Goal: Task Accomplishment & Management: Use online tool/utility

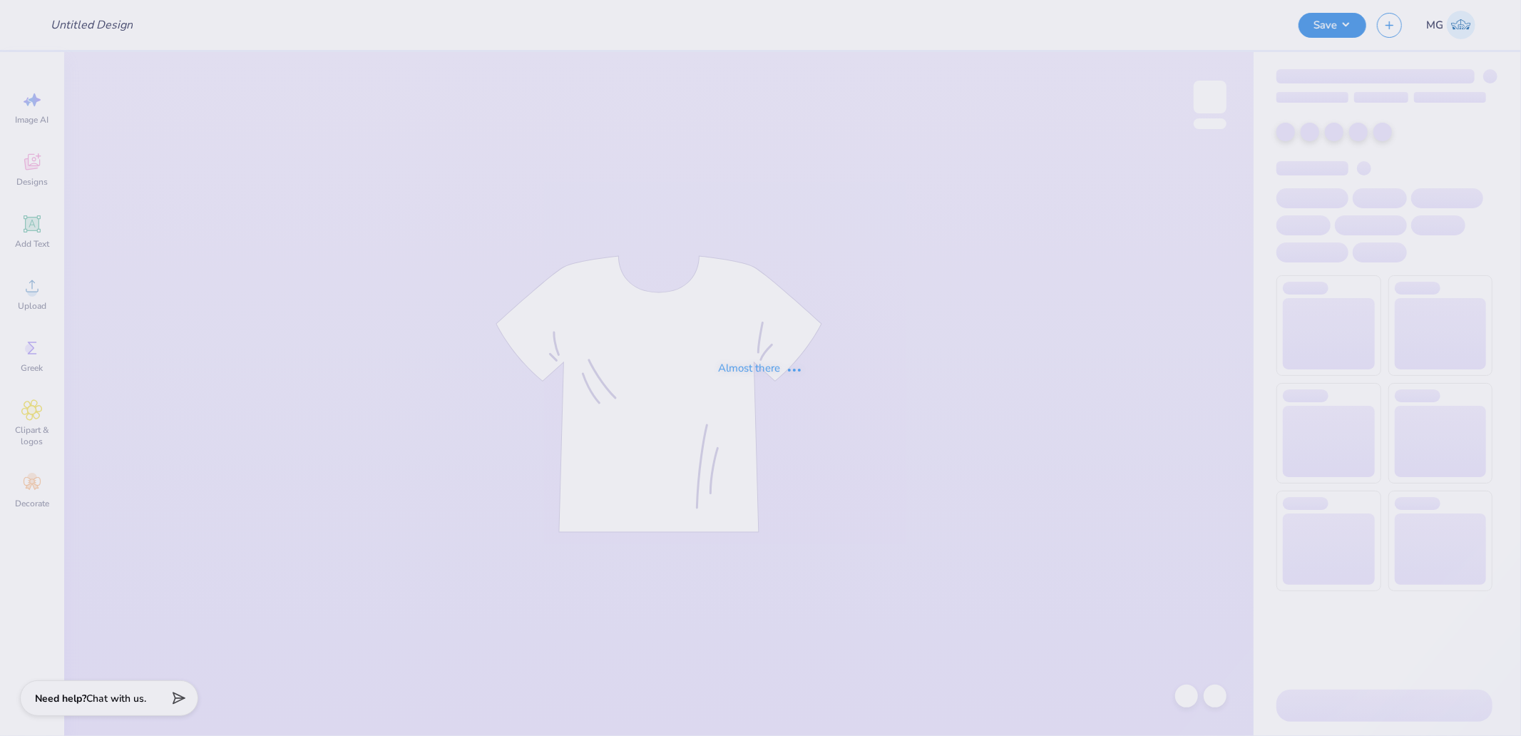
type input "Game Day"
type input "50"
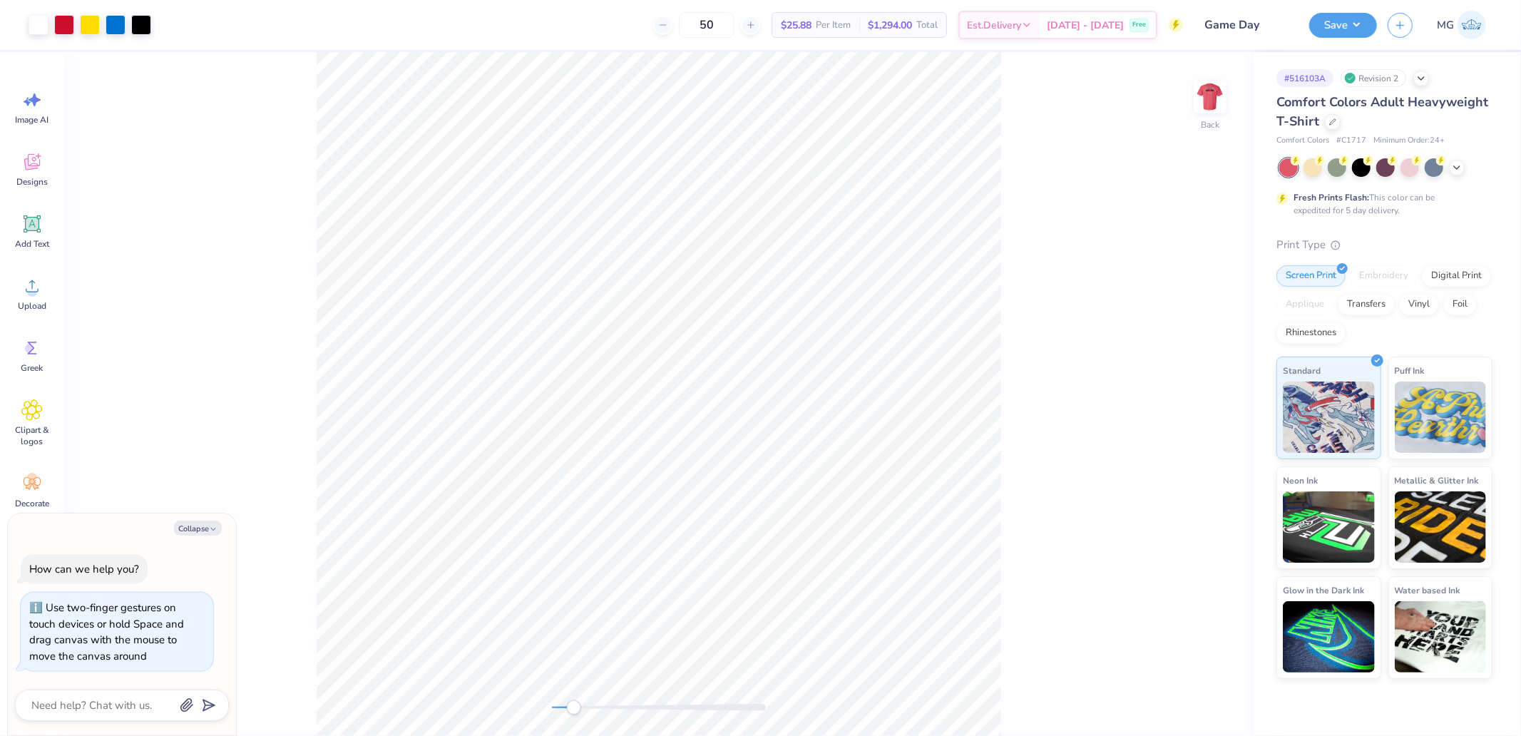
click at [574, 707] on div at bounding box center [659, 707] width 214 height 7
click at [508, 712] on div "Back" at bounding box center [658, 394] width 1189 height 684
click at [628, 705] on div at bounding box center [659, 707] width 214 height 7
click at [471, 700] on div "Back" at bounding box center [658, 394] width 1189 height 684
type textarea "x"
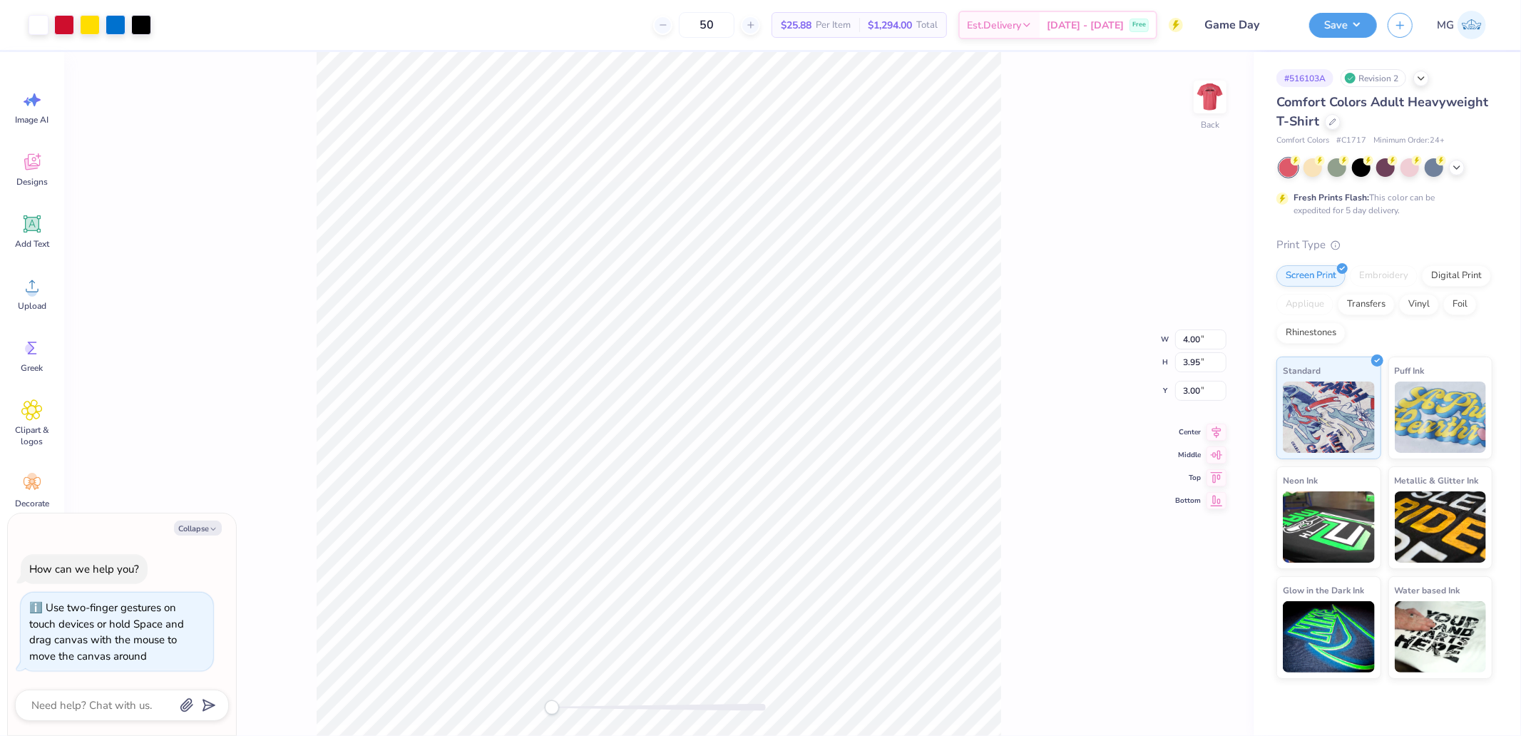
type input "10.23"
type input "10.11"
drag, startPoint x: 556, startPoint y: 709, endPoint x: 568, endPoint y: 707, distance: 12.2
click at [568, 711] on div "Accessibility label" at bounding box center [567, 707] width 14 height 14
click at [763, 513] on li "Ungroup" at bounding box center [769, 512] width 112 height 28
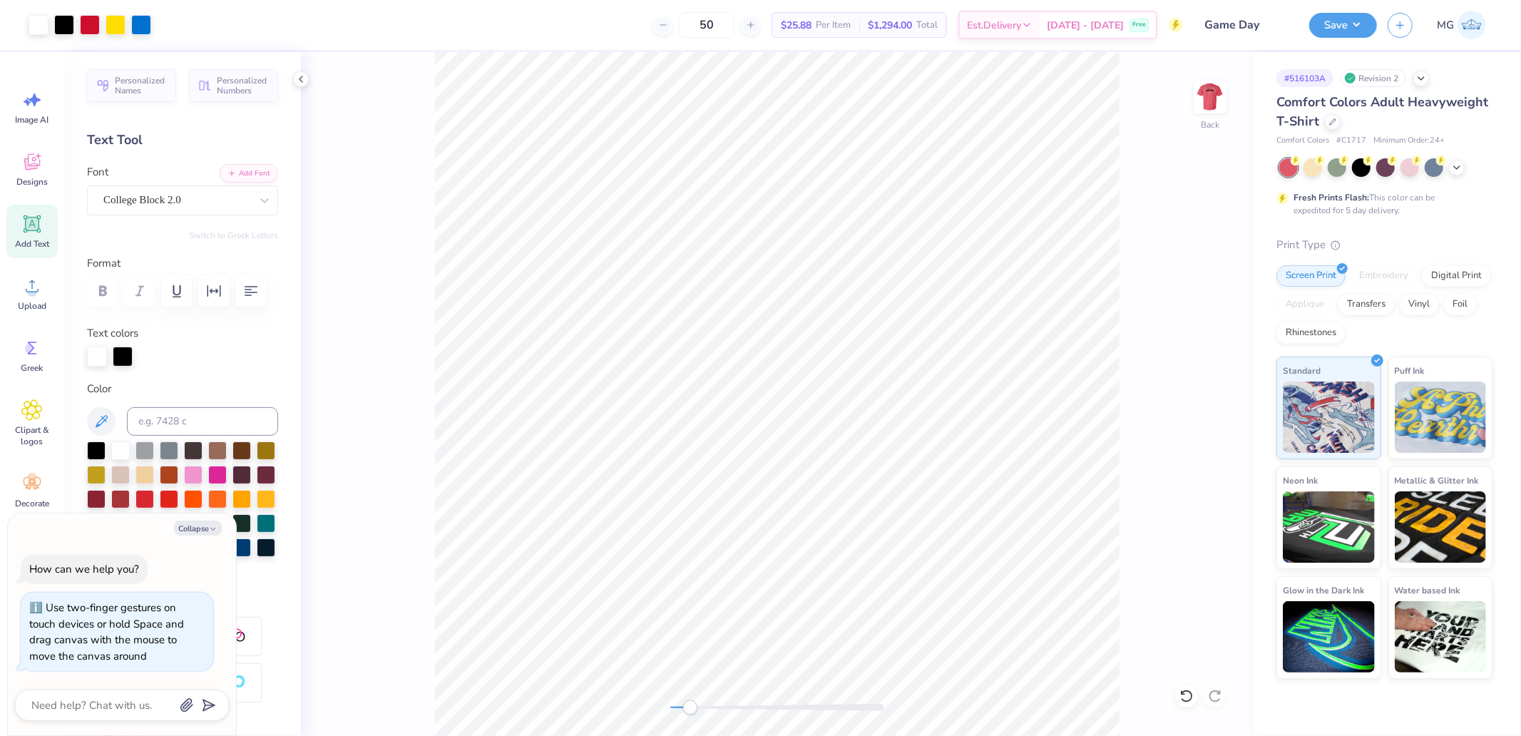
click at [690, 710] on div at bounding box center [777, 707] width 214 height 7
click at [899, 487] on li "Send to Back" at bounding box center [900, 485] width 112 height 28
click at [30, 282] on icon at bounding box center [32, 286] width 13 height 12
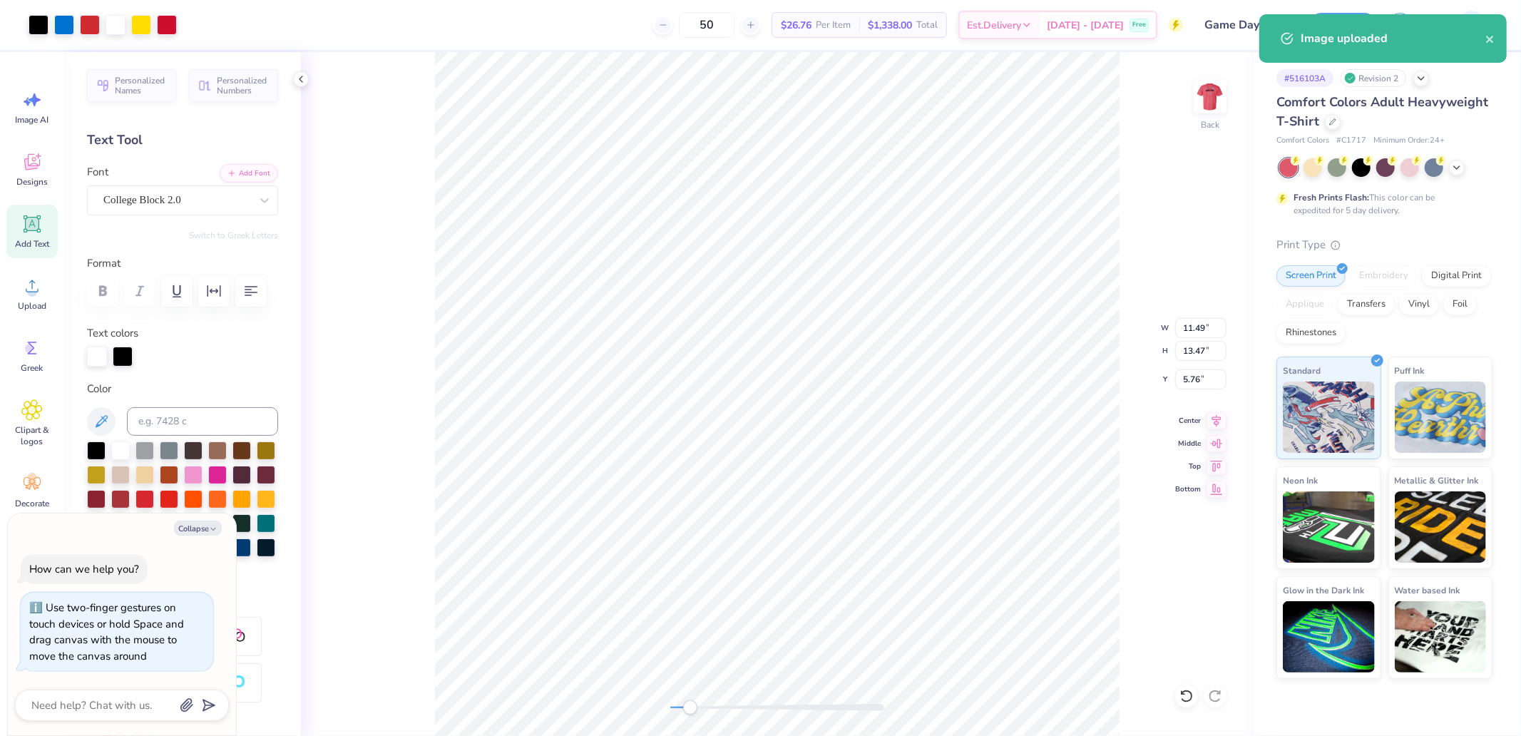
type textarea "x"
type input "4.96"
type input "5.81"
type input "13.42"
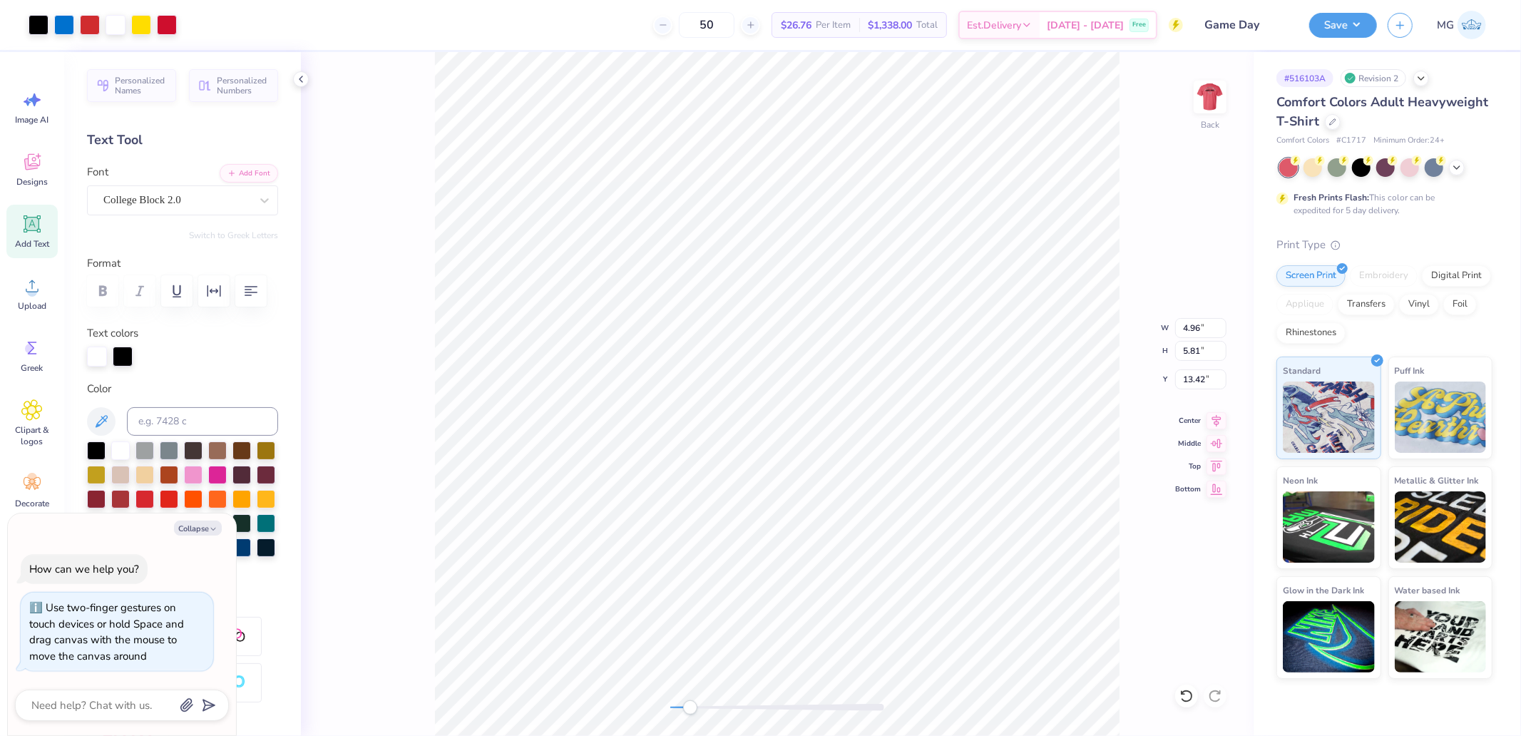
type textarea "x"
type input "5.57"
type input "6.52"
type input "5.07"
type textarea "x"
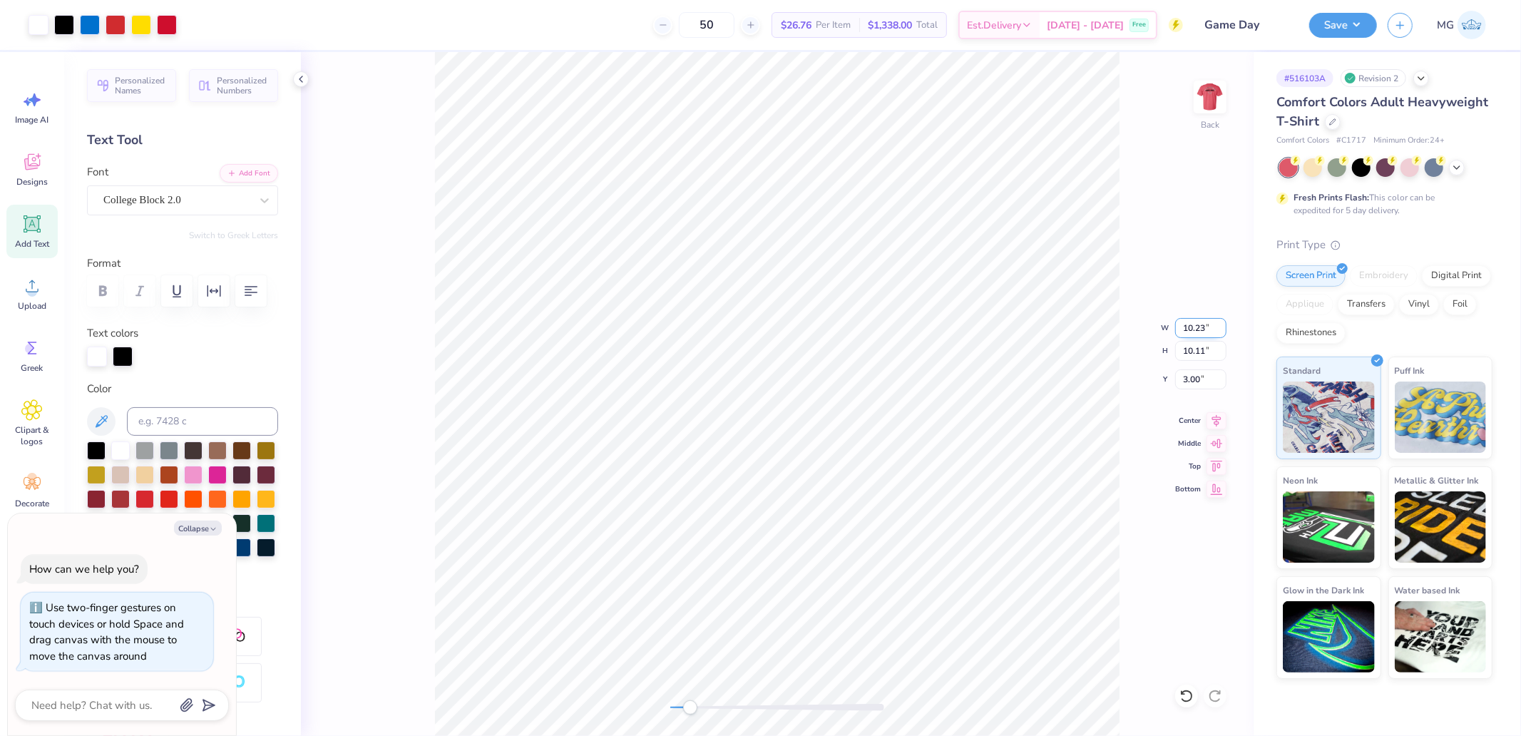
click at [1199, 324] on input "10.23" at bounding box center [1200, 328] width 51 height 20
type input "4"
type textarea "x"
type input "4.00"
type input "3.95"
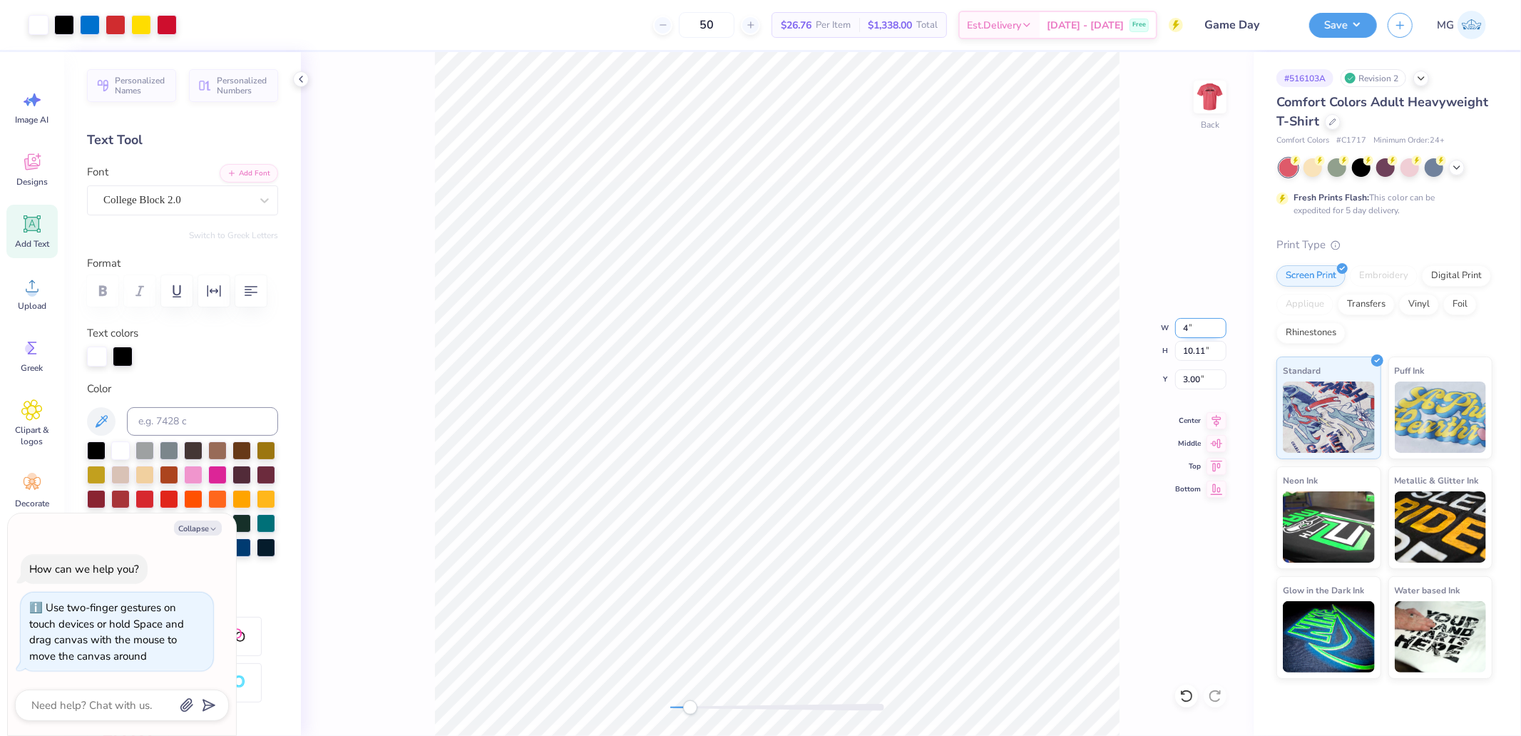
type input "6.08"
click at [585, 695] on div "Back W 4.00 4.00 " H 3.95 3.95 " Y 6.08 6.08 " Center Middle Top Bottom" at bounding box center [777, 394] width 953 height 684
click at [841, 537] on li "Group" at bounding box center [855, 535] width 112 height 28
click at [116, 27] on div at bounding box center [116, 24] width 20 height 20
type textarea "x"
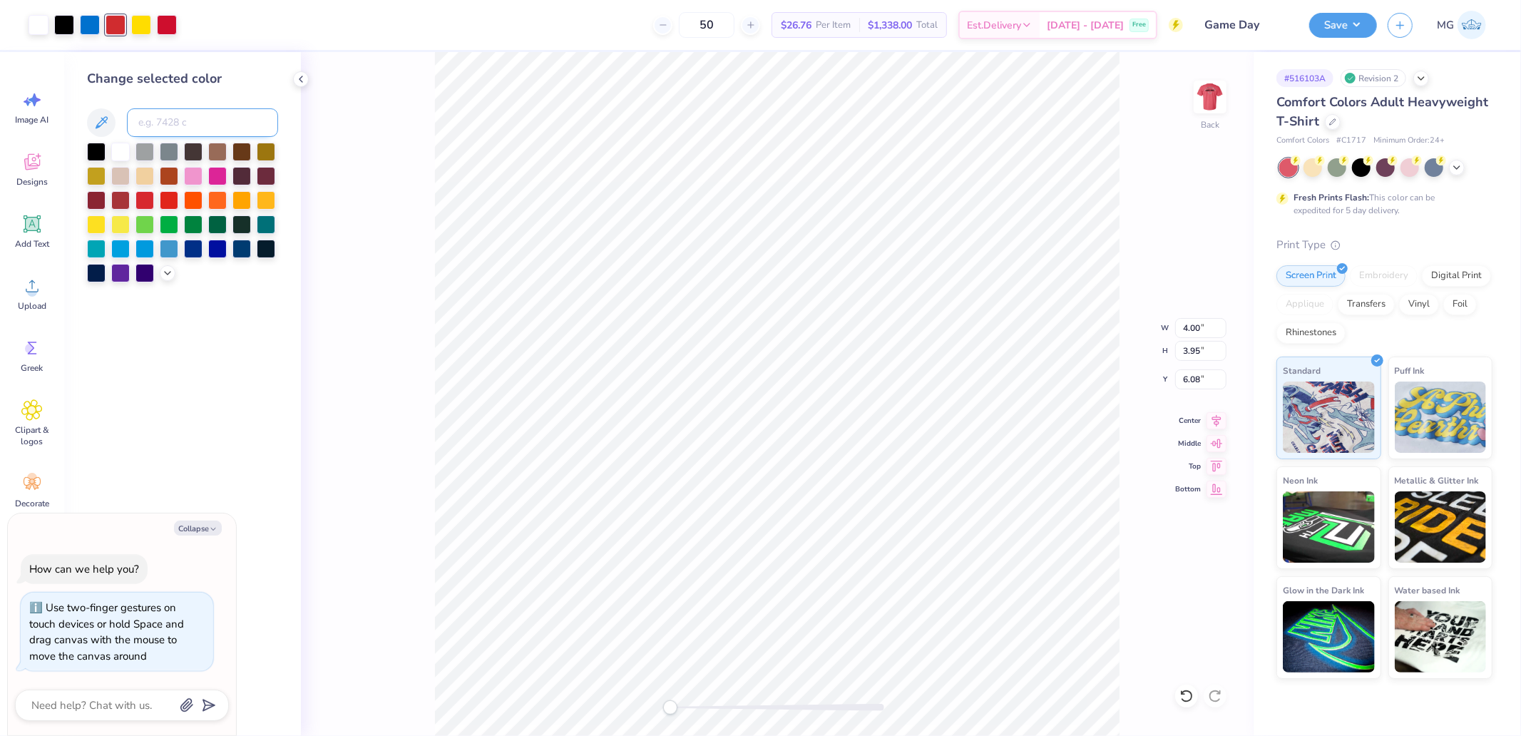
click at [181, 130] on input at bounding box center [202, 122] width 151 height 29
type input "186"
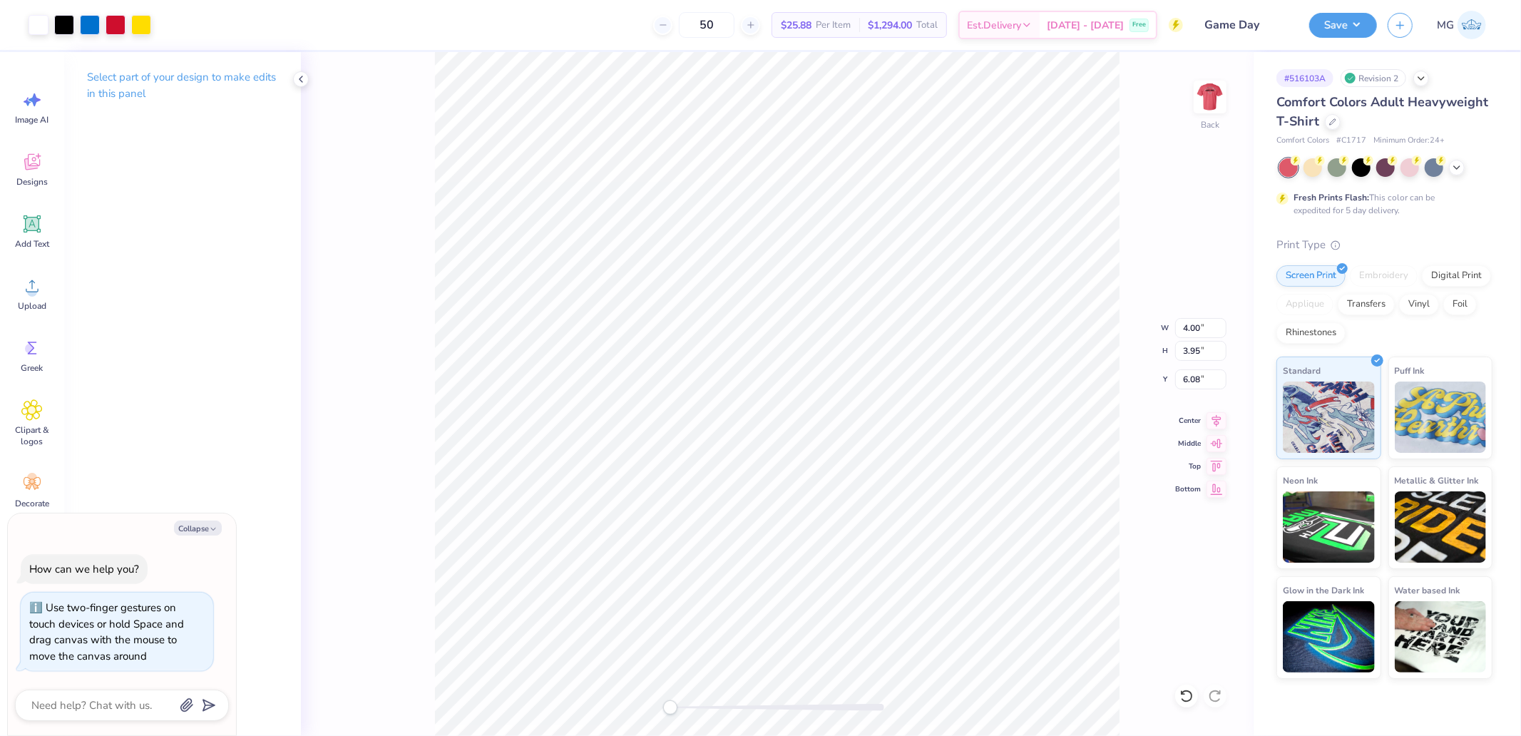
click at [1186, 368] on div "Back W 4.00 4.00 " H 3.95 3.95 " Y 6.08 6.08 " Center Middle Top Bottom" at bounding box center [777, 394] width 953 height 684
click at [1214, 94] on img at bounding box center [1210, 96] width 57 height 57
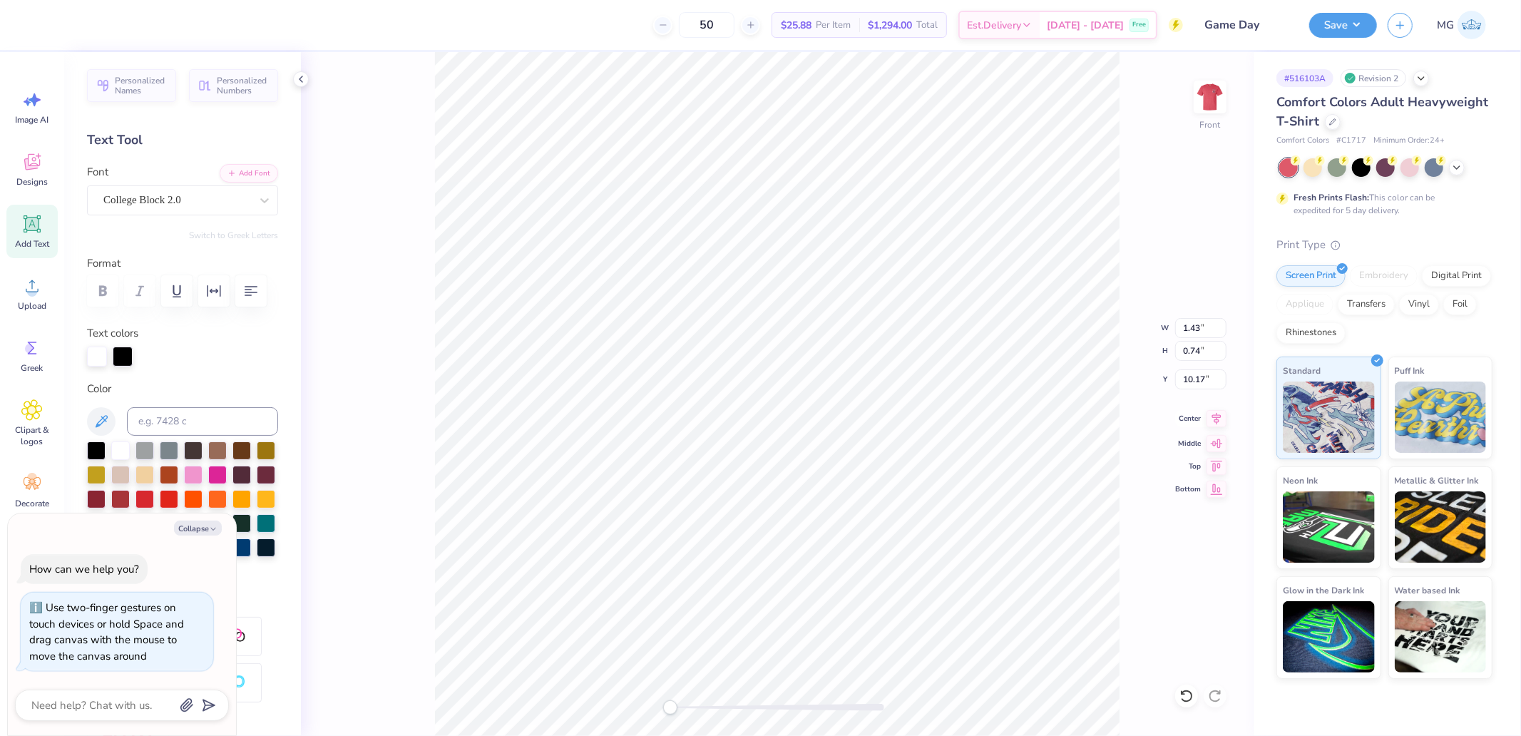
click at [1210, 423] on icon at bounding box center [1217, 418] width 20 height 17
drag, startPoint x: 665, startPoint y: 706, endPoint x: 671, endPoint y: 711, distance: 8.1
click at [673, 706] on div "Accessibility label" at bounding box center [670, 707] width 14 height 14
drag, startPoint x: 671, startPoint y: 711, endPoint x: 687, endPoint y: 710, distance: 16.4
click at [678, 710] on div "Accessibility label" at bounding box center [671, 707] width 14 height 14
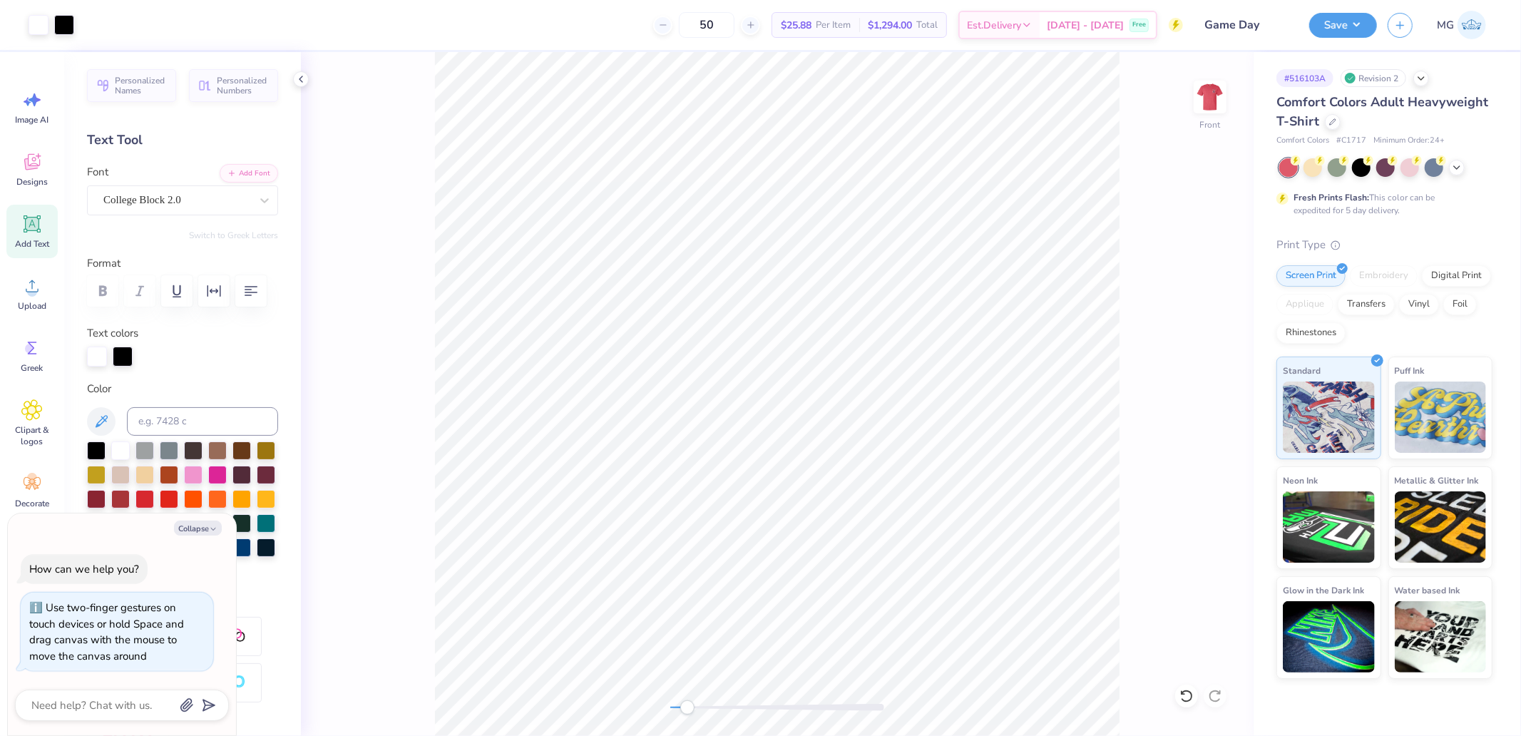
type textarea "x"
click at [1189, 376] on input "7.92" at bounding box center [1200, 379] width 51 height 20
type input "8"
type textarea "x"
click at [1207, 369] on input "8.83" at bounding box center [1200, 379] width 51 height 20
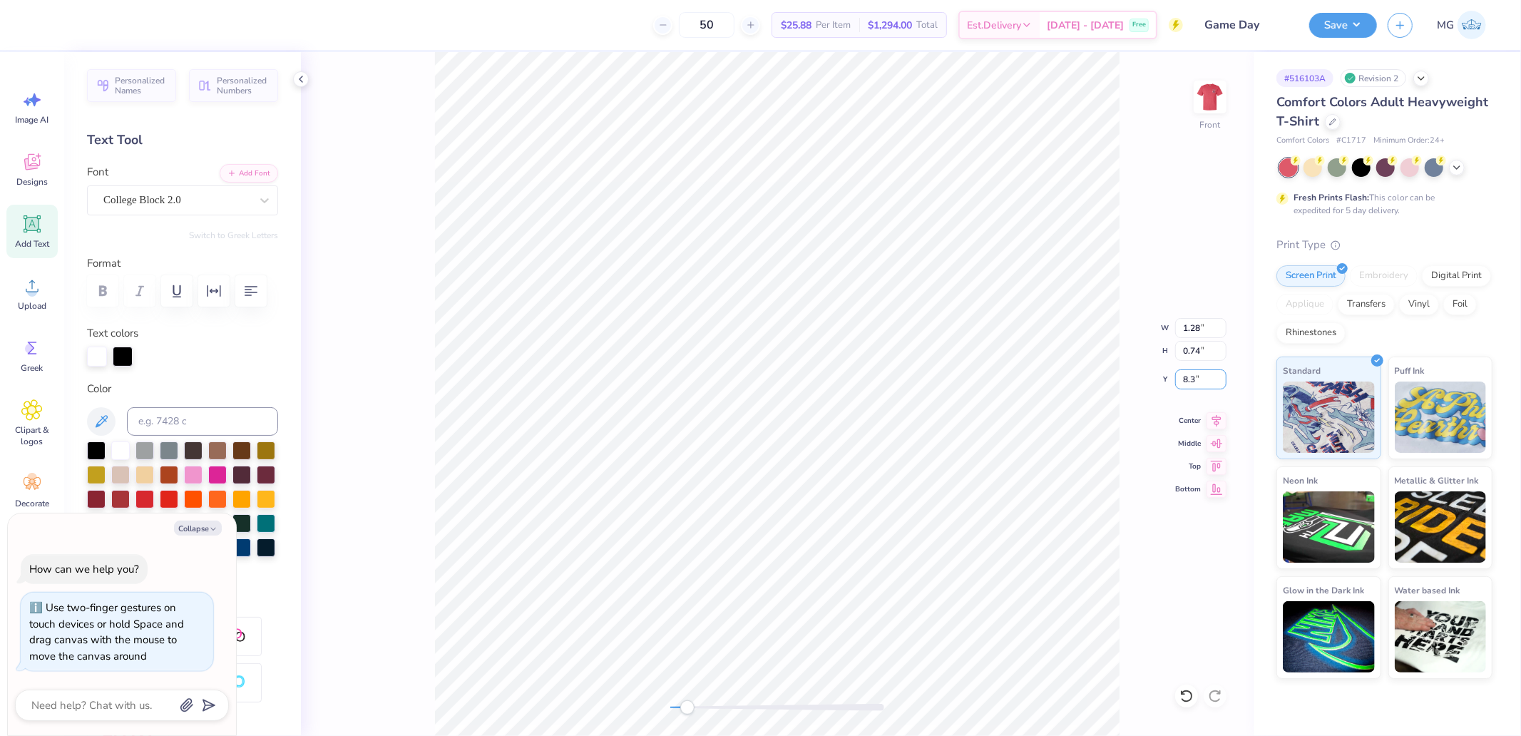
type input "8.3"
click at [1202, 381] on input "8.3" at bounding box center [1200, 379] width 51 height 20
type textarea "x"
click at [1192, 378] on input "8.84" at bounding box center [1200, 379] width 51 height 20
type input "9"
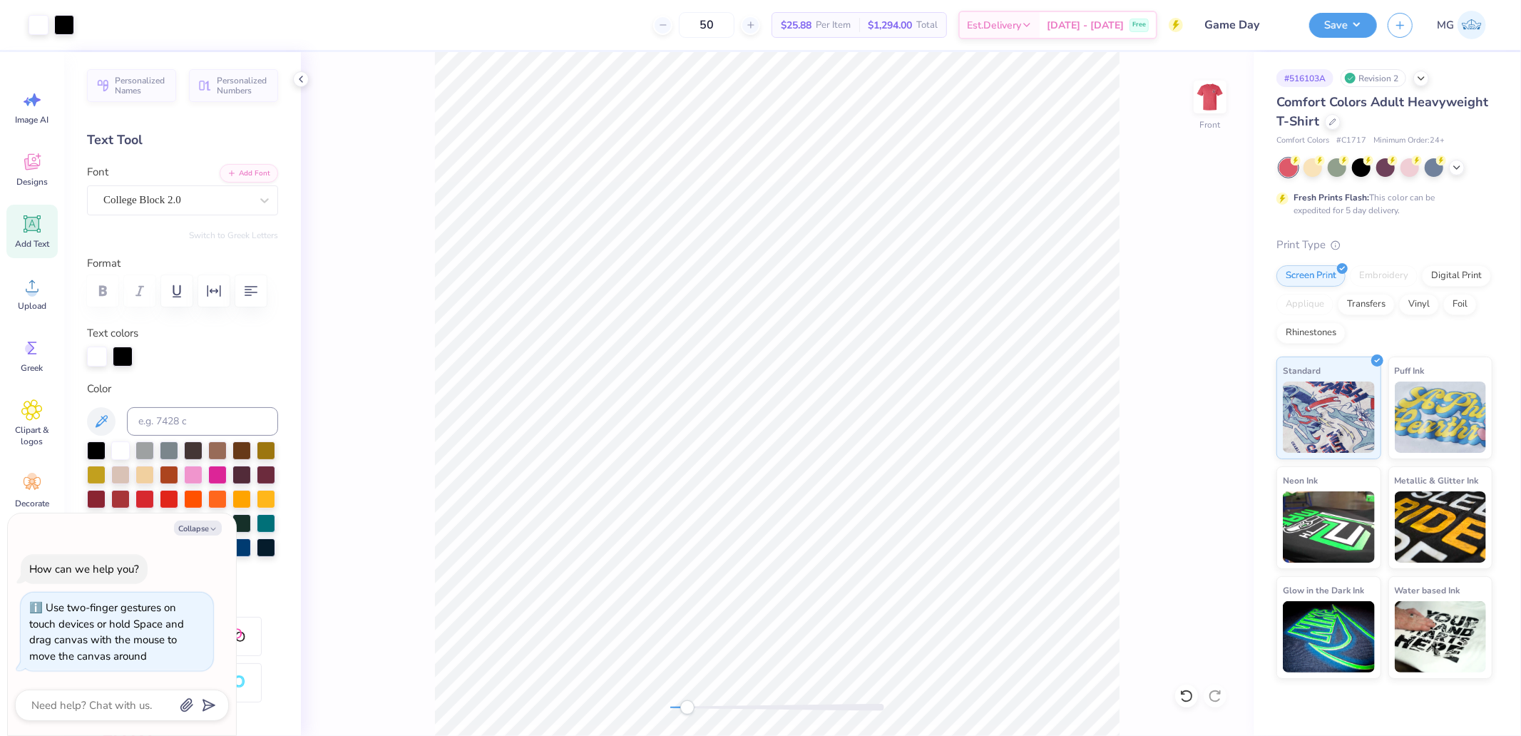
type textarea "x"
click at [1194, 382] on input "9.84" at bounding box center [1200, 379] width 51 height 20
type input "10"
type textarea "x"
click at [1201, 372] on input "10.72" at bounding box center [1200, 379] width 51 height 20
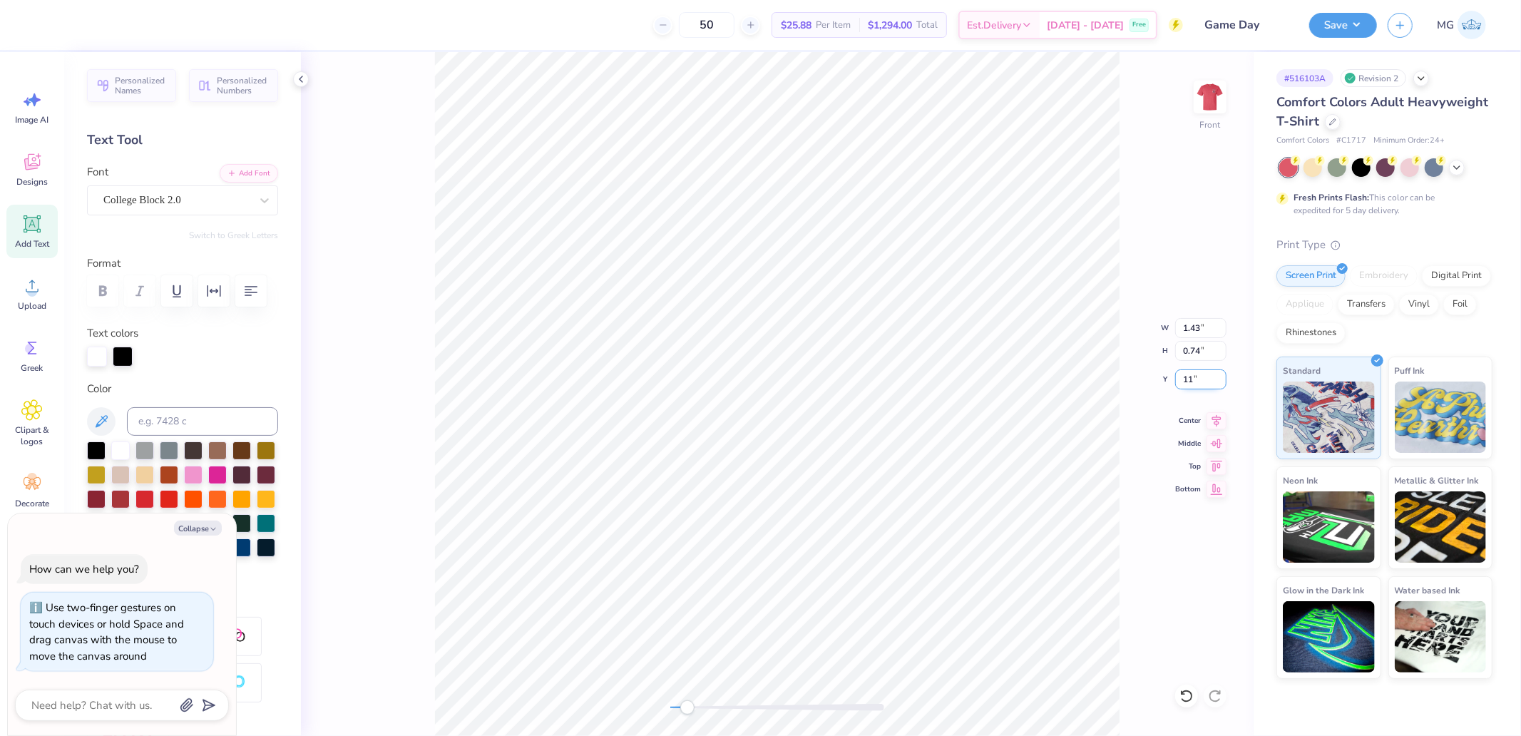
type input "11"
type textarea "x"
click at [1207, 385] on input "11.75" at bounding box center [1200, 379] width 51 height 20
type input "12"
click at [1213, 421] on icon at bounding box center [1217, 418] width 20 height 17
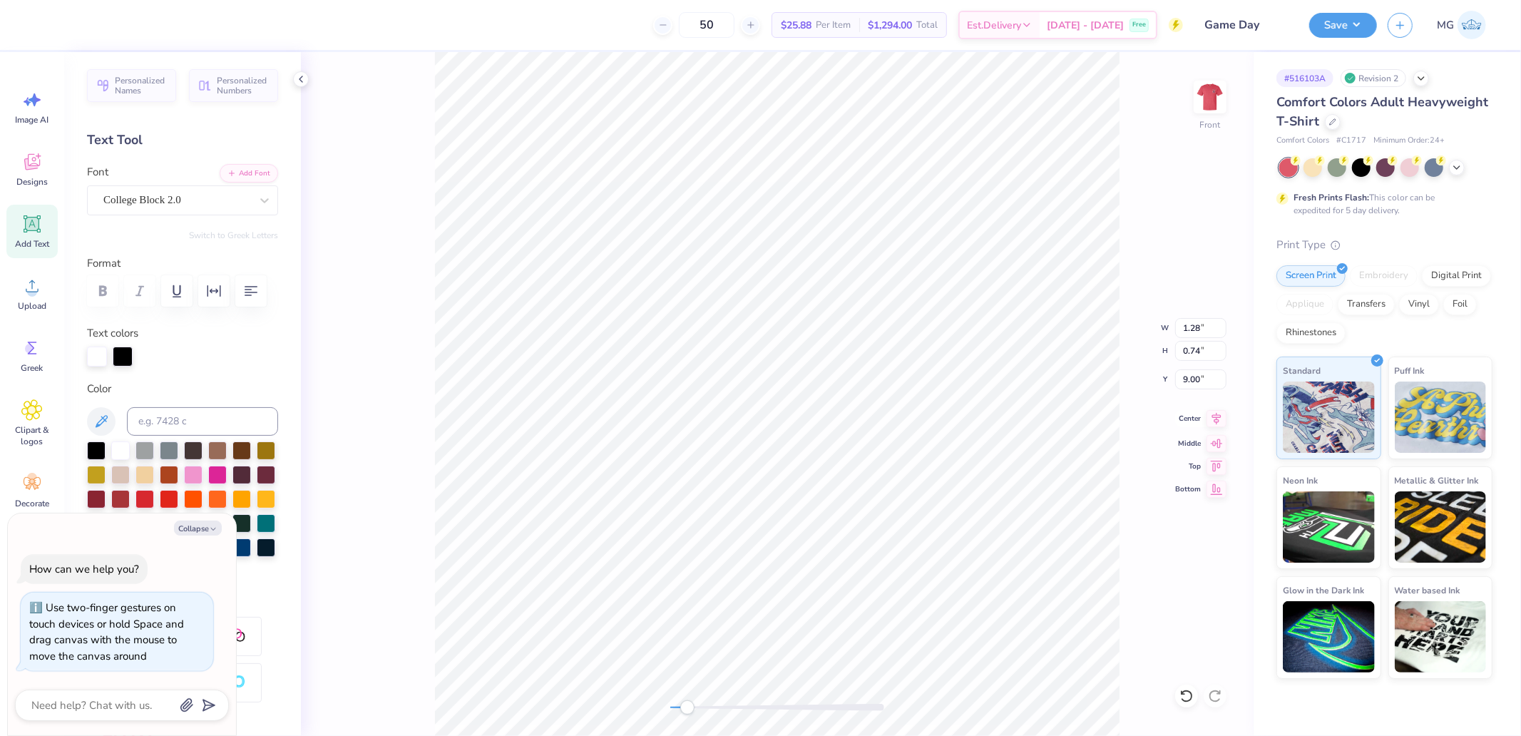
click at [1214, 416] on icon at bounding box center [1217, 418] width 20 height 17
click at [1216, 419] on icon at bounding box center [1217, 418] width 20 height 17
type textarea "x"
type input "1.43"
type input "11.00"
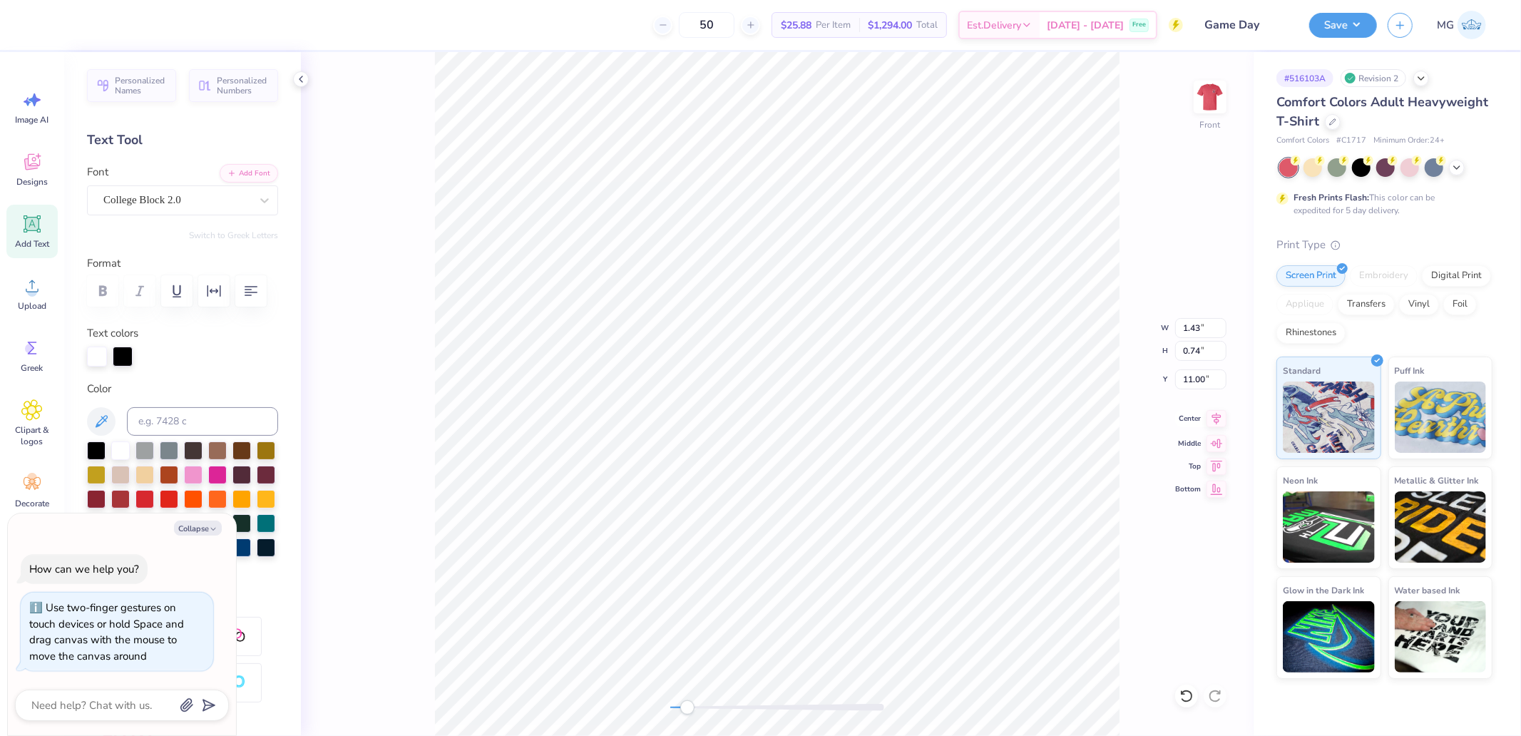
click at [1220, 417] on icon at bounding box center [1216, 419] width 9 height 12
type textarea "x"
type input "12.00"
click at [1214, 424] on icon at bounding box center [1217, 418] width 20 height 17
drag, startPoint x: 690, startPoint y: 709, endPoint x: 708, endPoint y: 711, distance: 18.7
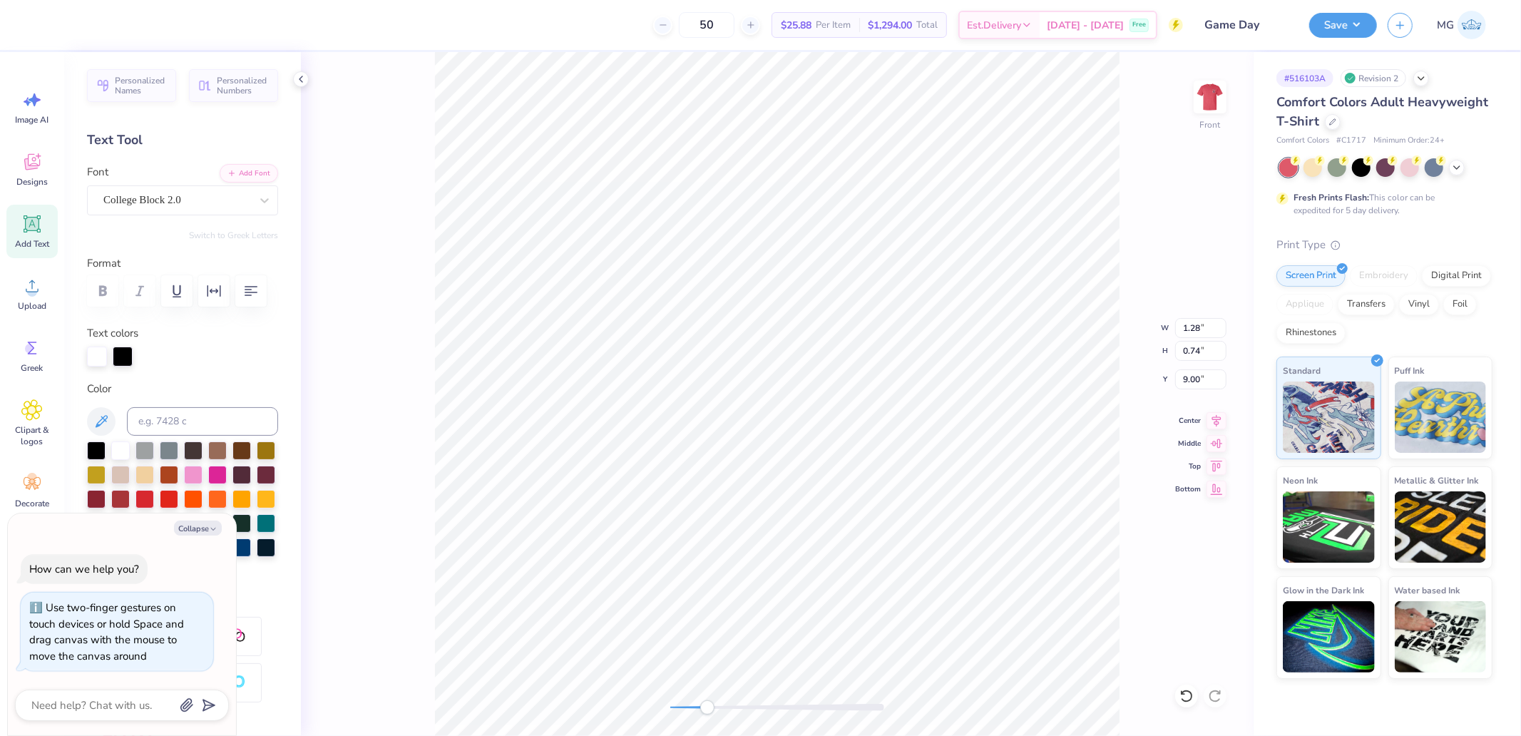
click at [708, 711] on div "Accessibility label" at bounding box center [707, 707] width 14 height 14
drag, startPoint x: 746, startPoint y: 704, endPoint x: 804, endPoint y: 707, distance: 57.8
click at [744, 703] on div "Accessibility label" at bounding box center [746, 707] width 14 height 14
drag, startPoint x: 800, startPoint y: 707, endPoint x: 710, endPoint y: 703, distance: 89.9
click at [710, 703] on div "Accessibility label" at bounding box center [710, 707] width 14 height 14
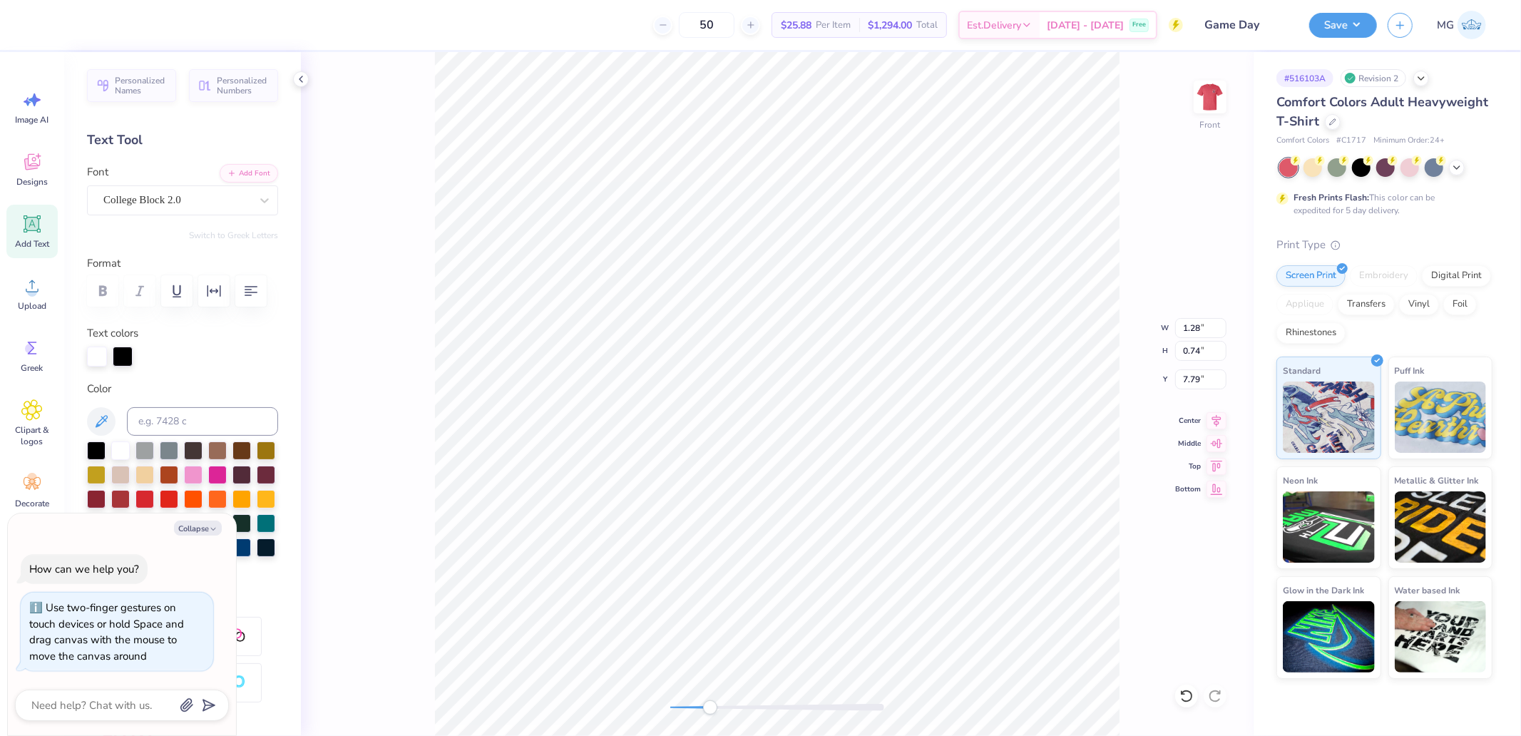
type textarea "x"
type input "1.43"
type textarea "x"
type textarea "1970"
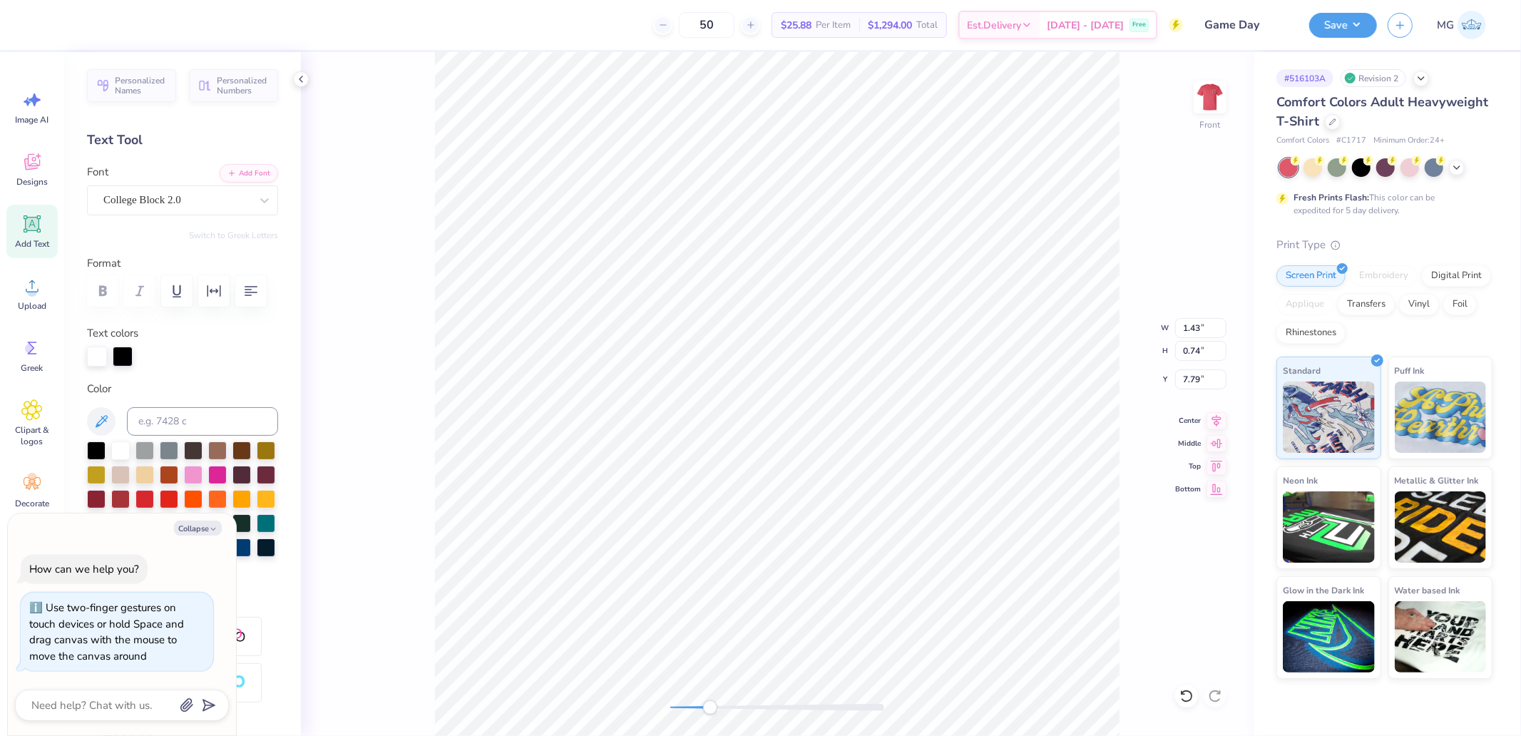
type textarea "x"
type textarea "1970"
type textarea "x"
type textarea "1970 19"
type textarea "x"
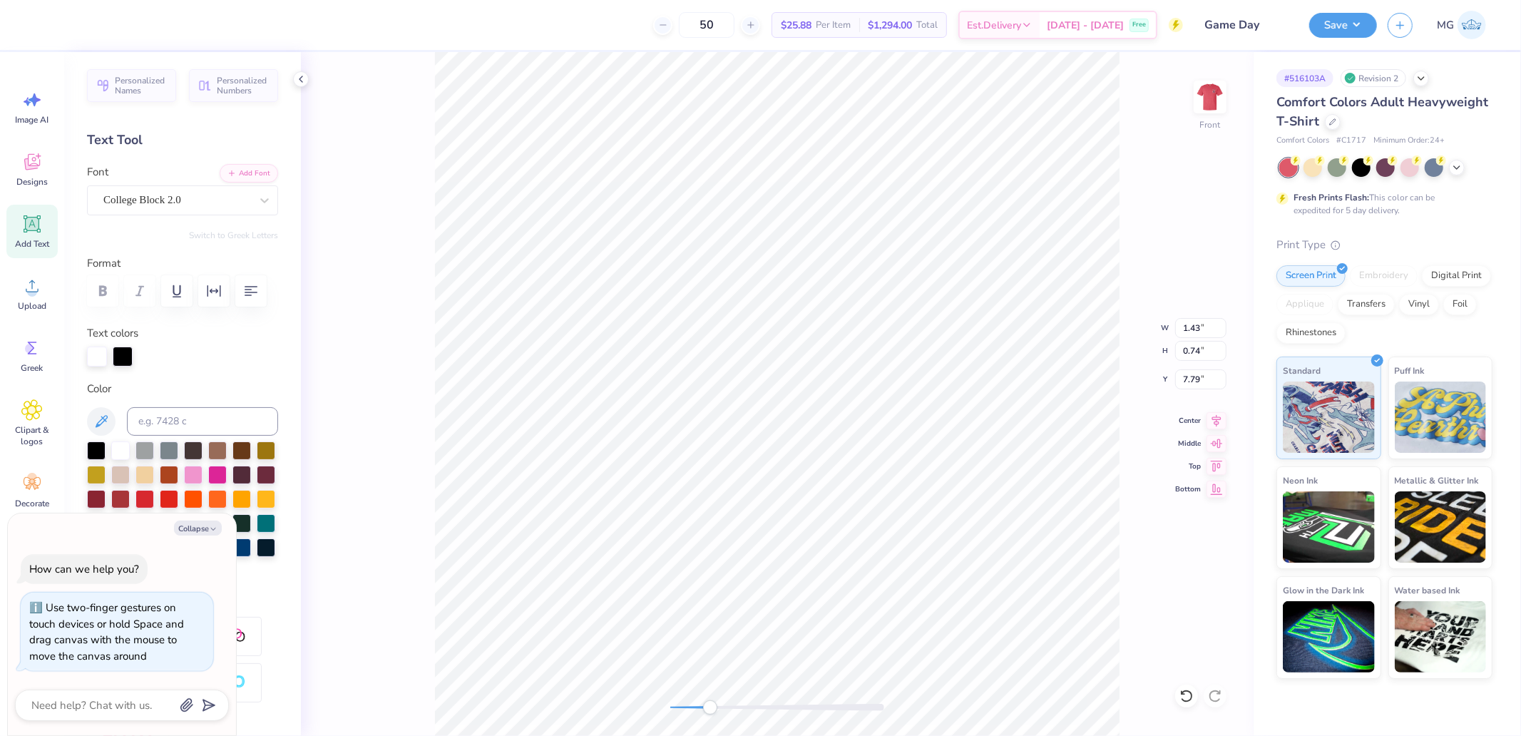
type textarea "1970 197"
type textarea "x"
type textarea "1970 1971"
type textarea "x"
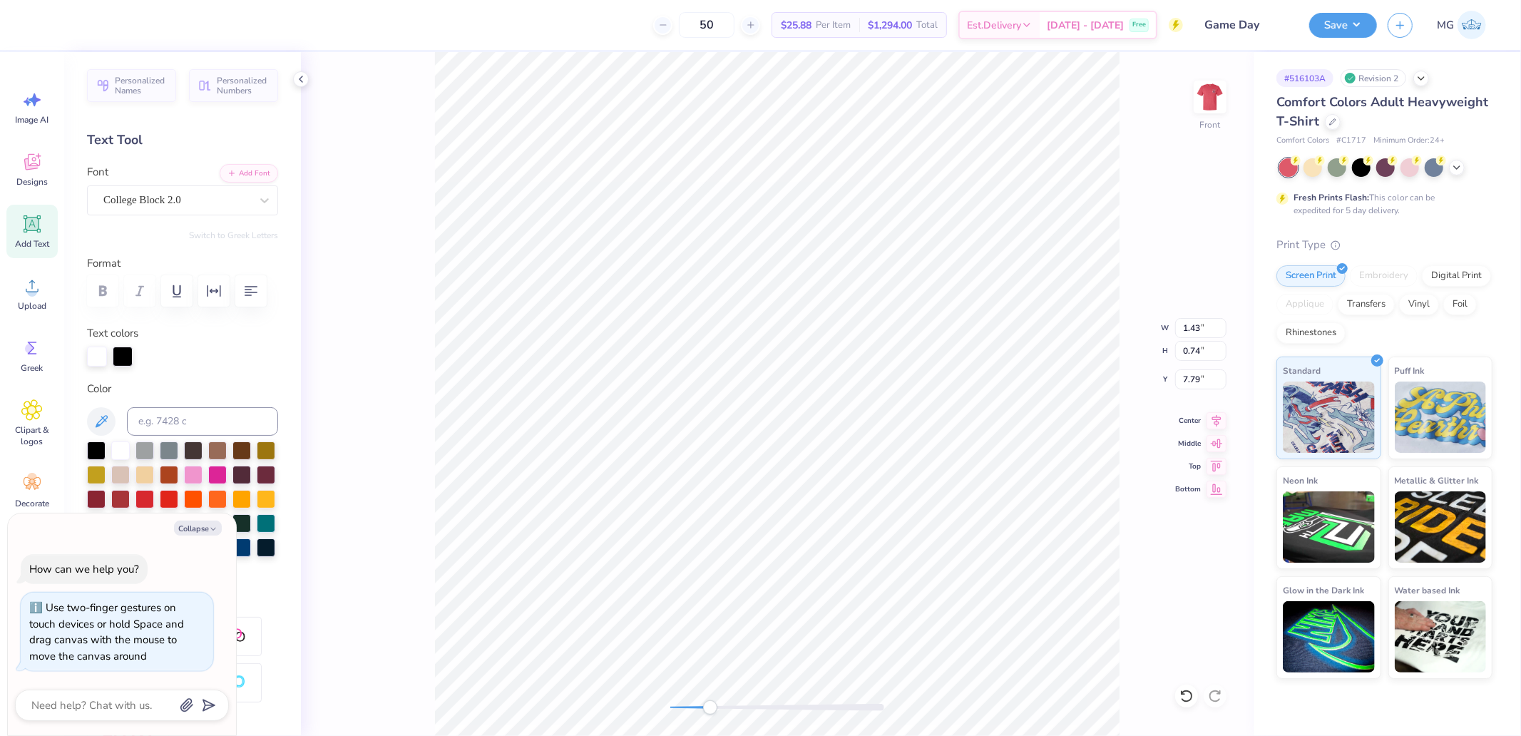
type textarea "1970 1971"
type textarea "x"
type textarea "1970 1971"
type textarea "x"
type textarea "1970 1971 1"
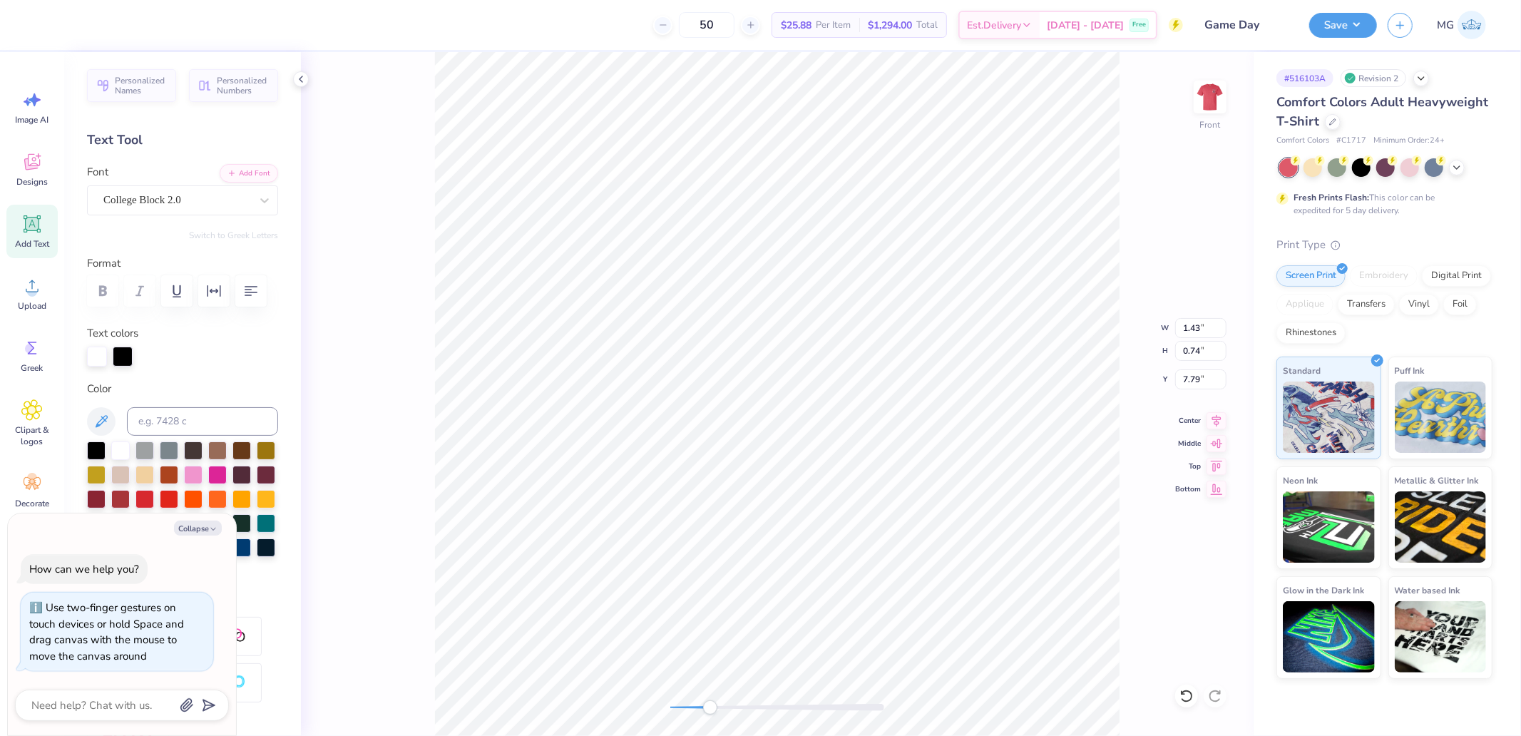
type textarea "x"
type textarea "1970 1971 19"
type textarea "x"
type textarea "1970 1971 199"
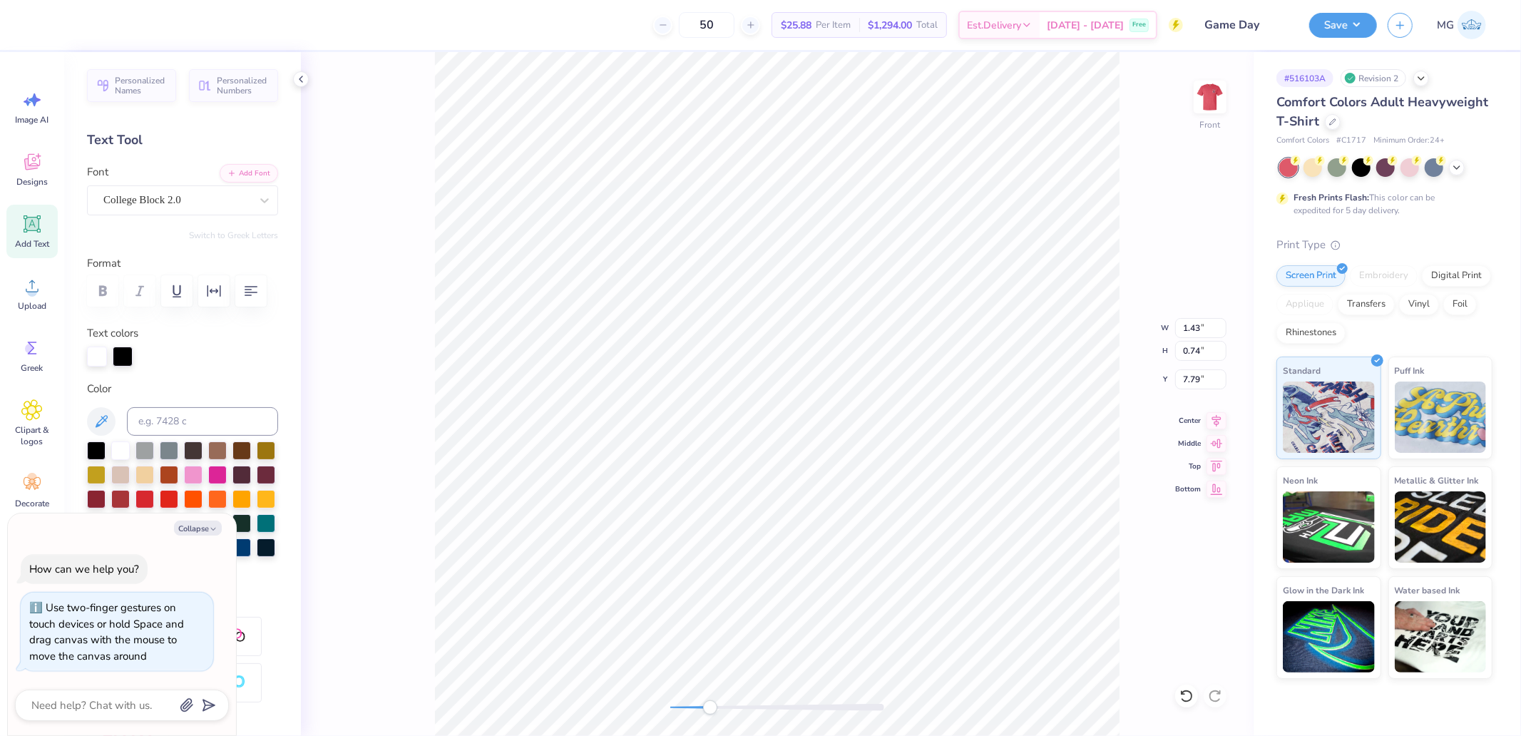
type textarea "x"
type textarea "1970 1971 1994"
type textarea "x"
type textarea "1970 1971 1994"
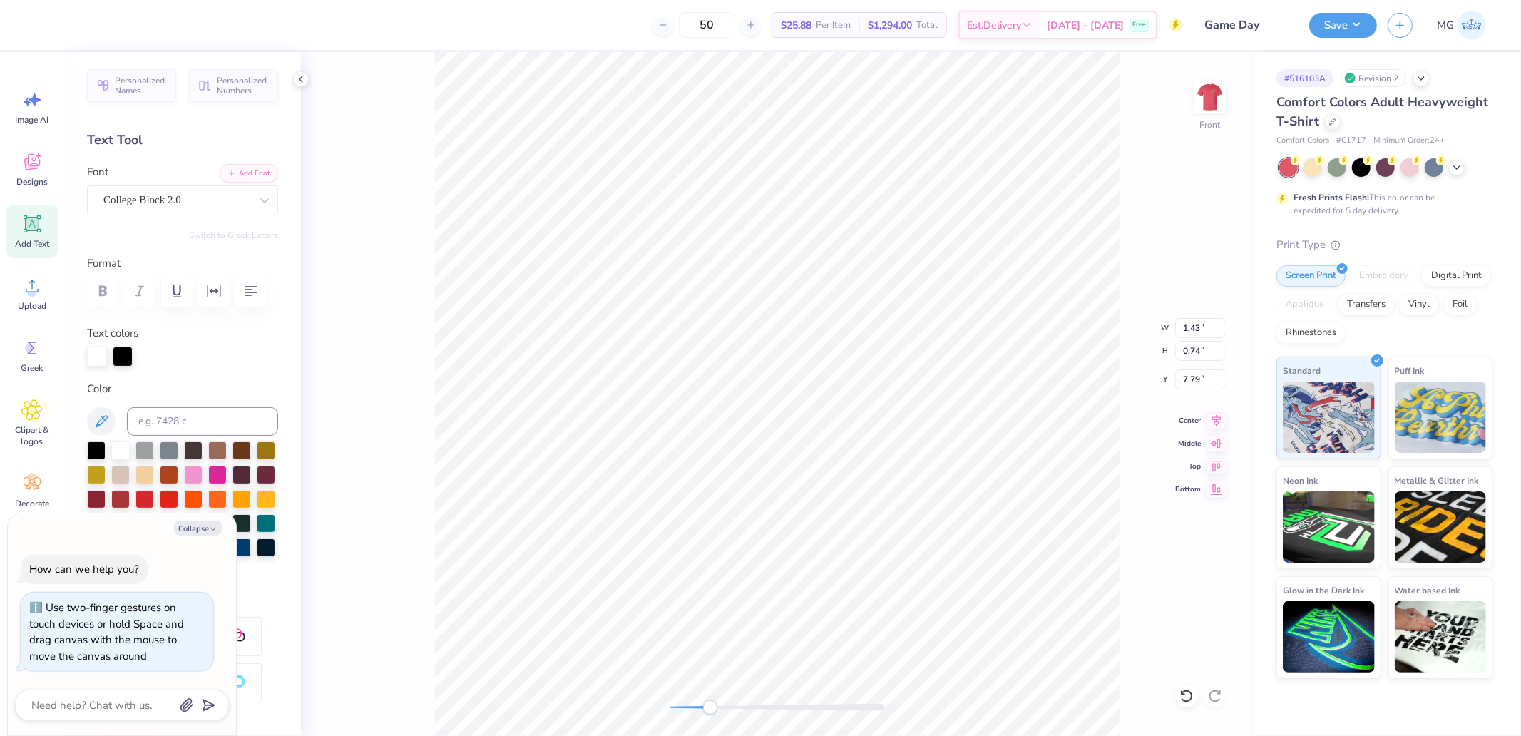
type textarea "x"
type textarea "1970 1971 1994"
type textarea "x"
type textarea "1970 1971 1994 19"
type textarea "x"
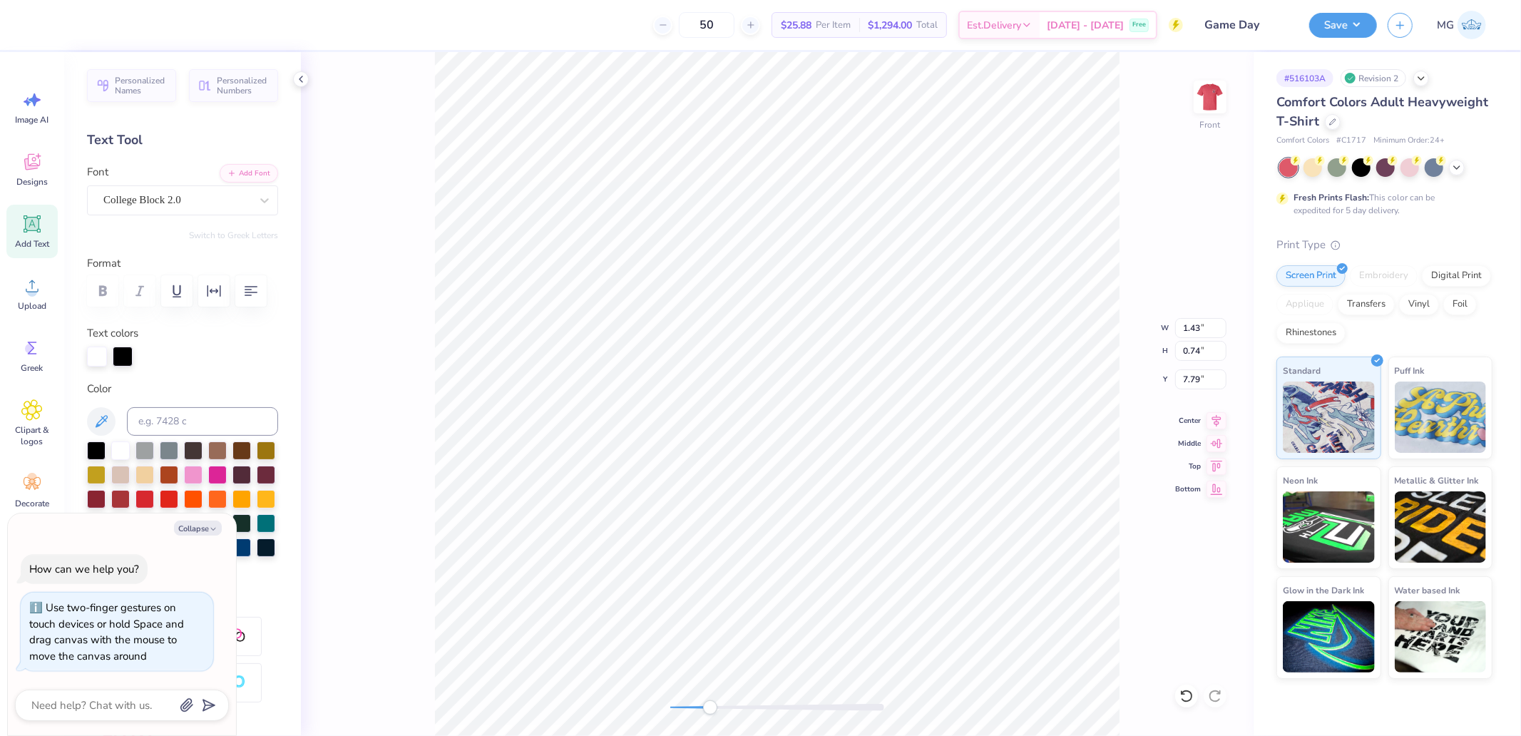
type textarea "1970 1971 1994 199"
type textarea "x"
type textarea "1970 1971 1994 1995"
type textarea "x"
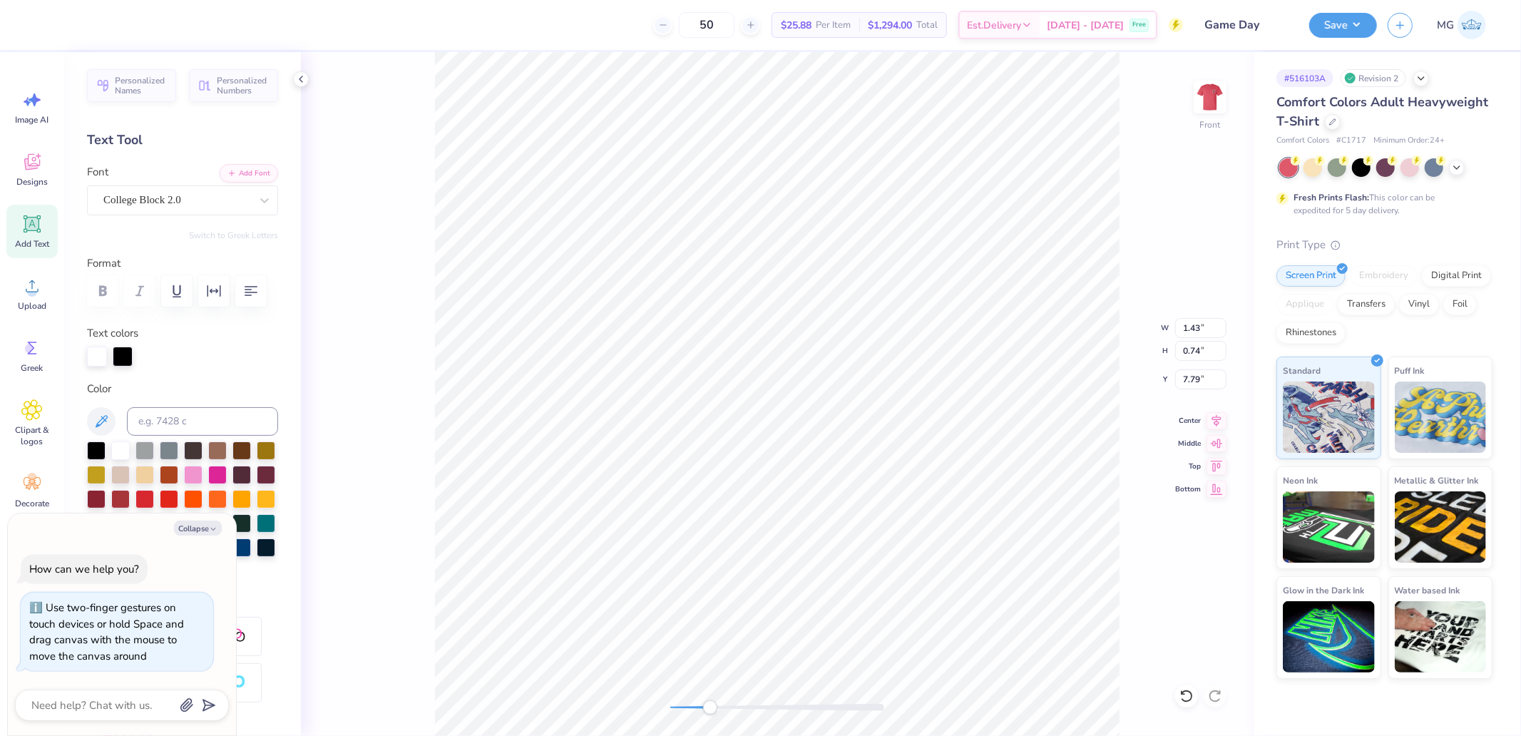
type textarea "1970 1971 1994 1995"
type textarea "x"
type textarea "1970 1971 1994 1995 1"
type textarea "x"
type textarea "1970 1971 1994 1995 19"
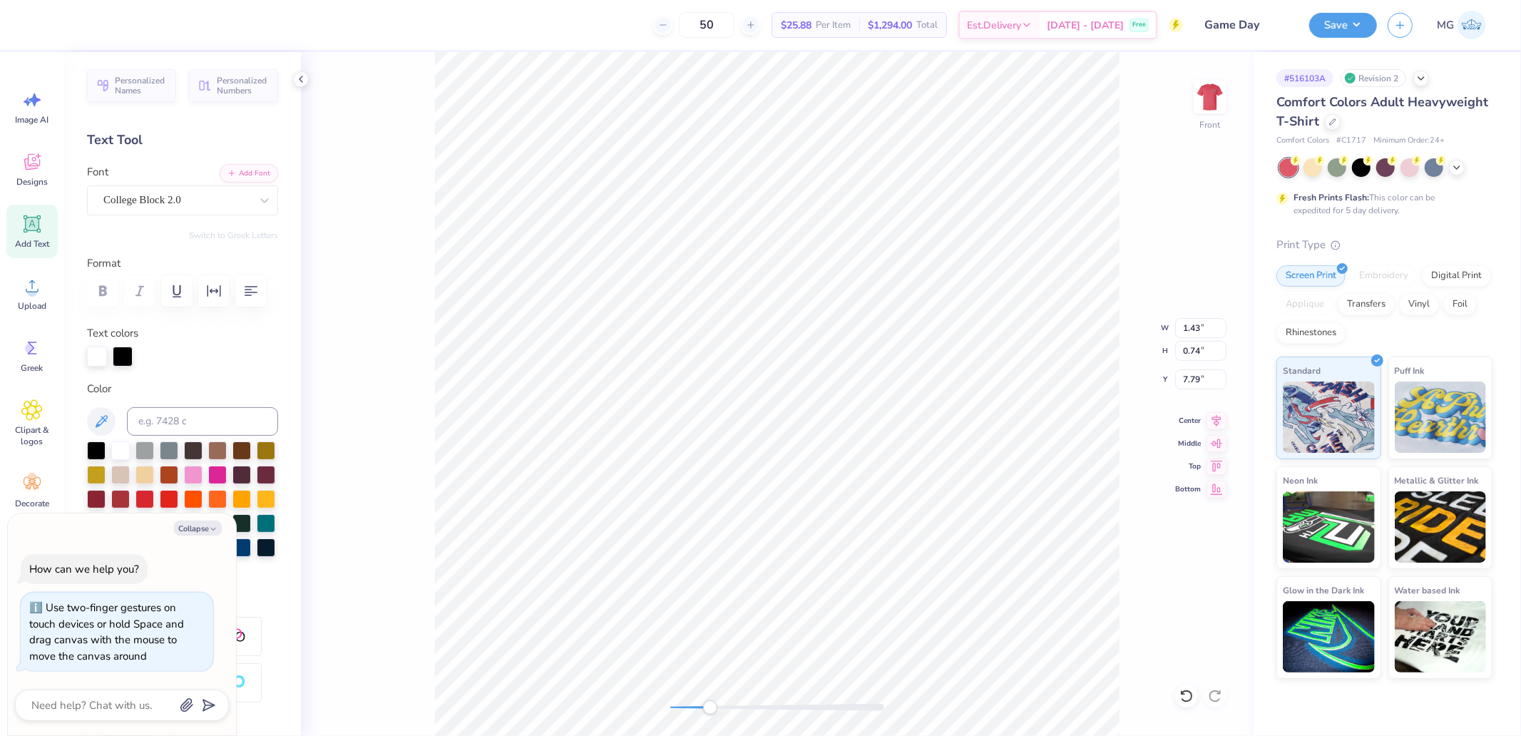
scroll to position [12, 9]
type textarea "x"
type textarea "1970 1971 1994 1995 1997"
click at [1220, 424] on icon at bounding box center [1217, 418] width 20 height 17
click at [1217, 421] on icon at bounding box center [1217, 418] width 20 height 17
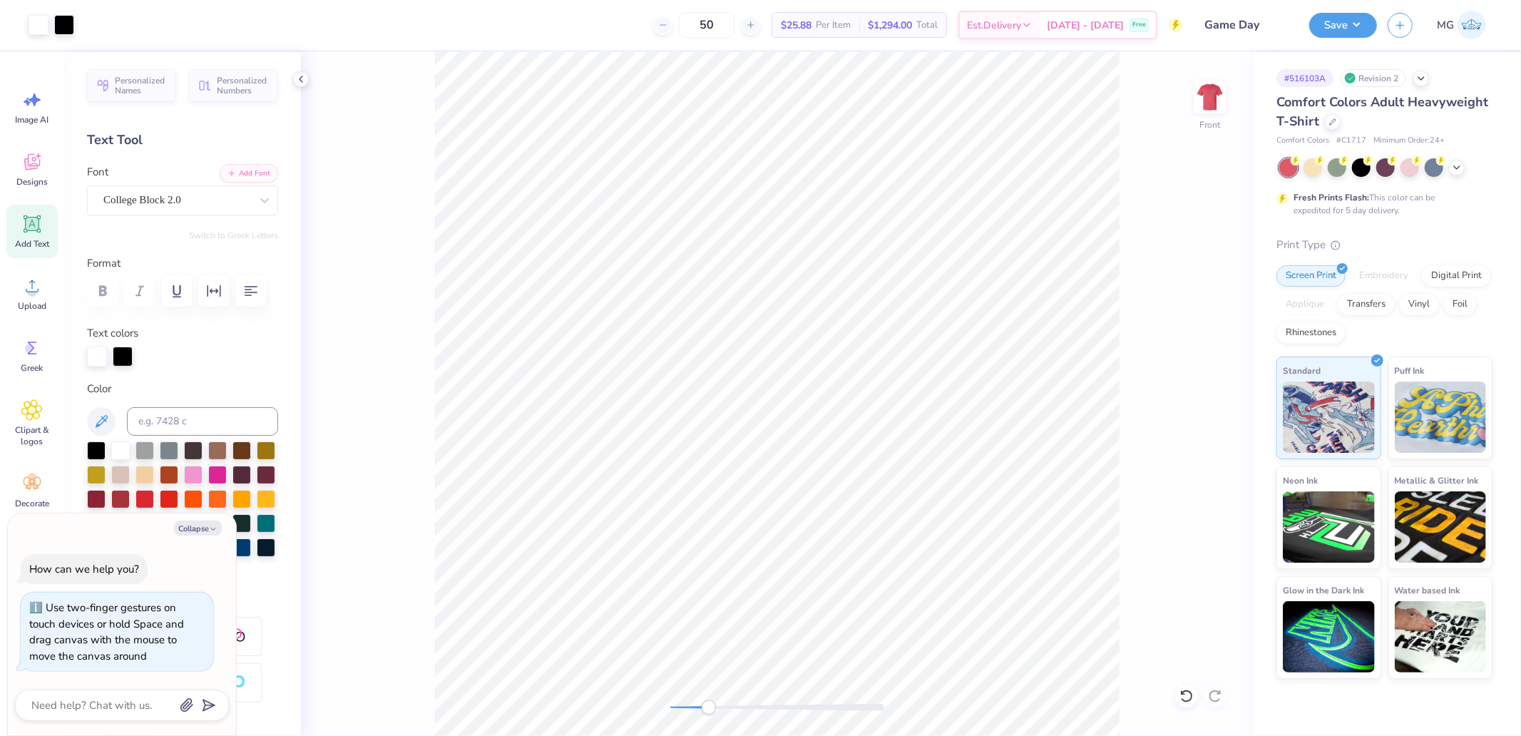
click at [654, 711] on div "Front" at bounding box center [777, 394] width 953 height 684
click at [1338, 19] on button "Save" at bounding box center [1343, 23] width 68 height 25
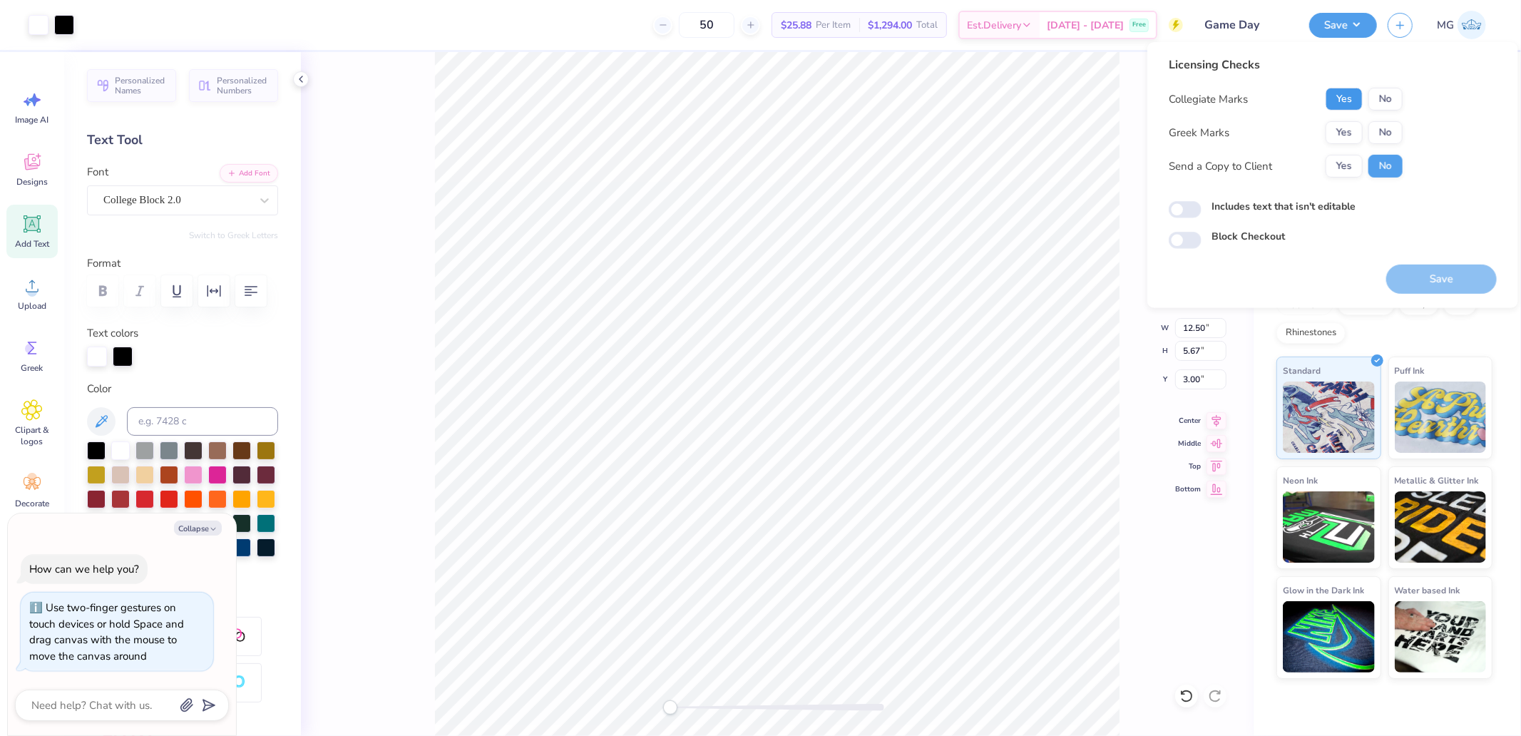
click at [1337, 100] on button "Yes" at bounding box center [1344, 99] width 37 height 23
click at [1341, 130] on button "Yes" at bounding box center [1344, 132] width 37 height 23
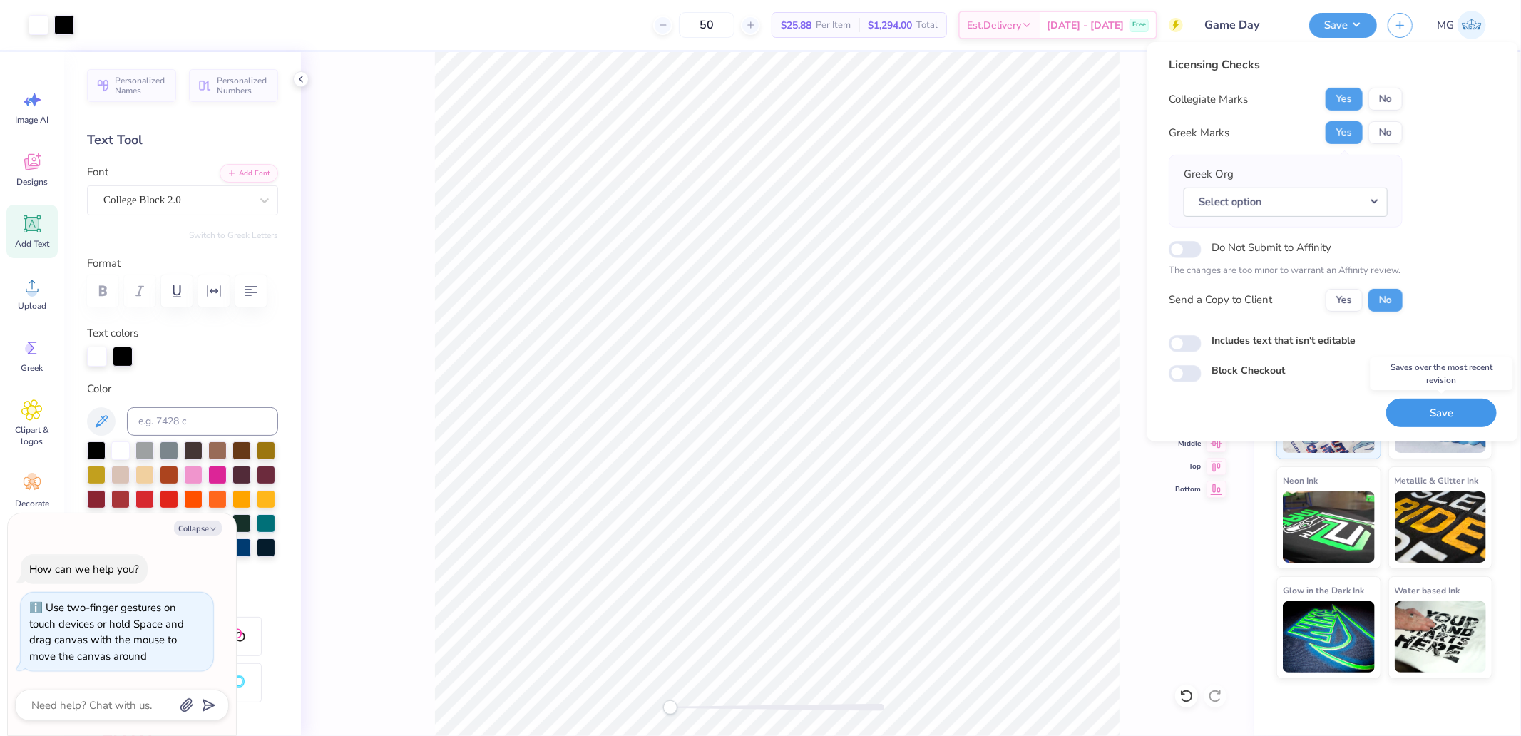
click at [1432, 417] on button "Save" at bounding box center [1441, 412] width 111 height 29
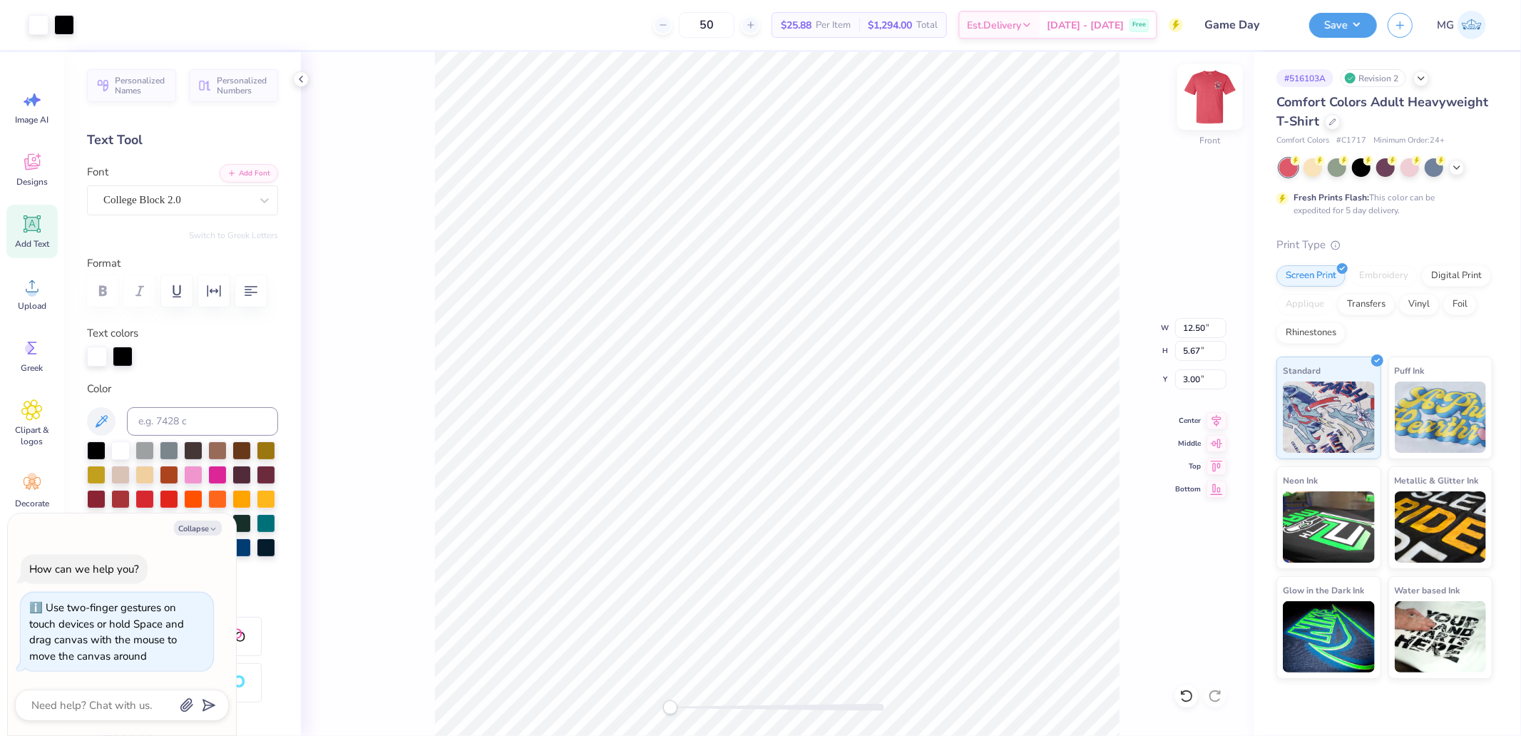
click at [1208, 103] on img at bounding box center [1210, 96] width 57 height 57
type textarea "x"
